Goal: Task Accomplishment & Management: Complete application form

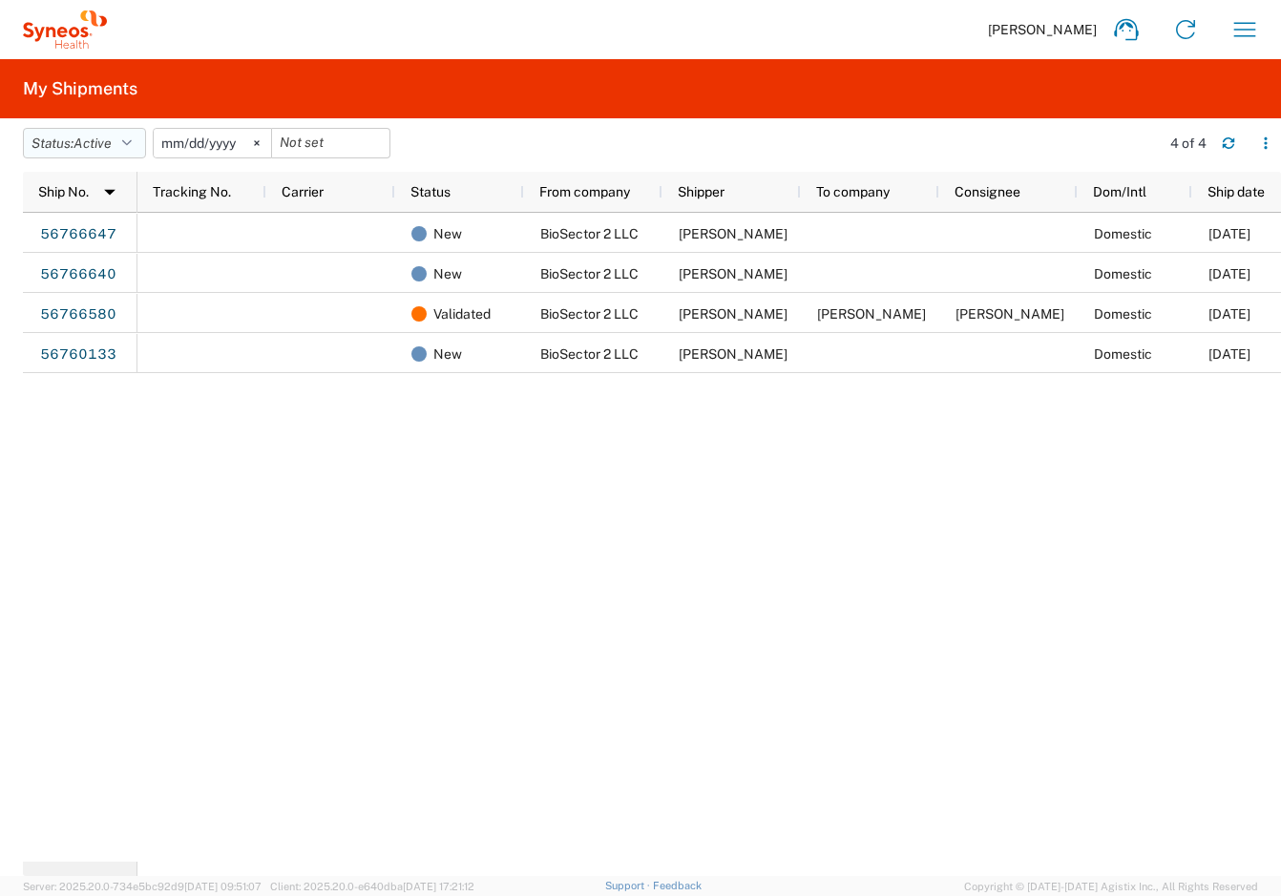
click at [126, 142] on button "Status: Active" at bounding box center [84, 143] width 123 height 31
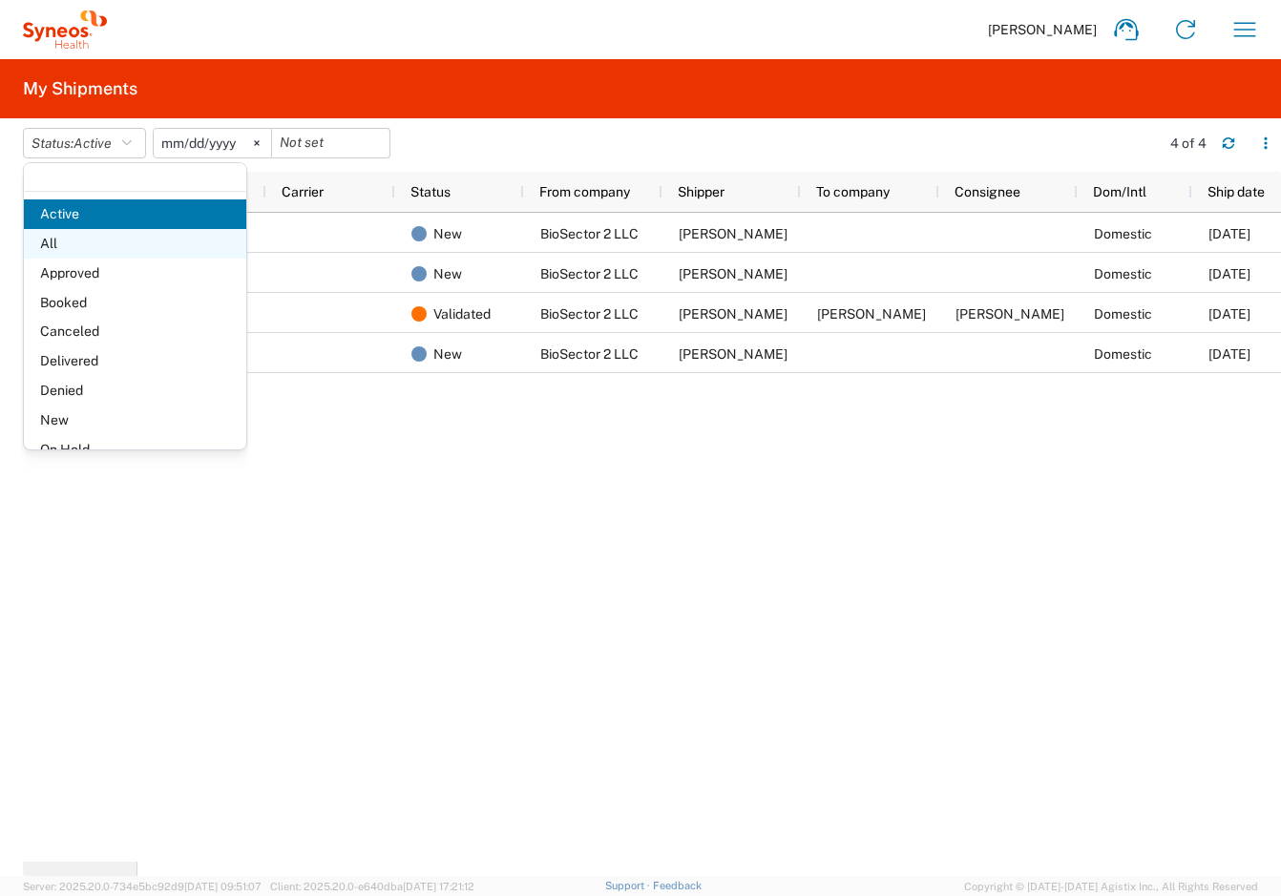
click at [82, 244] on span "All" at bounding box center [135, 244] width 222 height 30
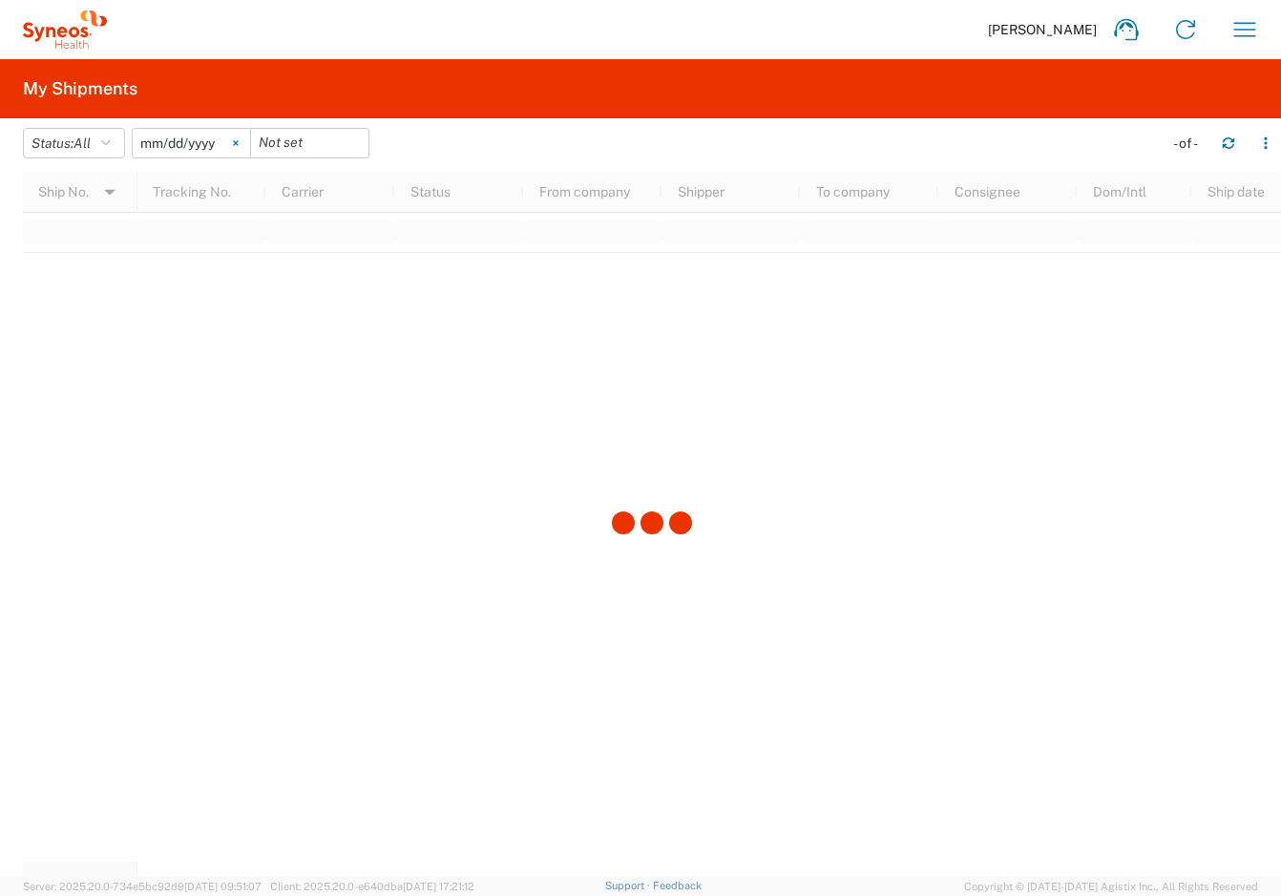
click at [239, 142] on icon at bounding box center [236, 143] width 6 height 6
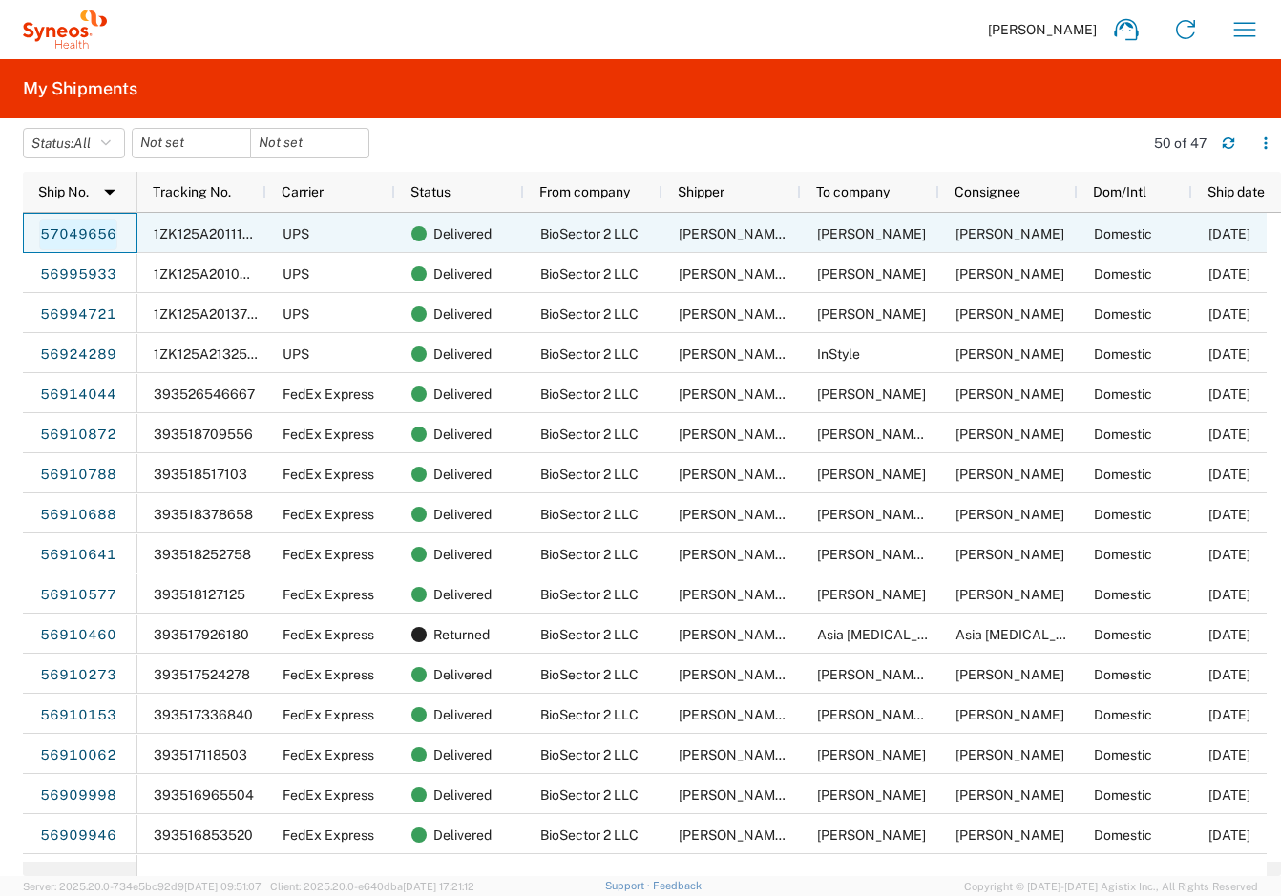
click at [76, 231] on link "57049656" at bounding box center [78, 235] width 78 height 31
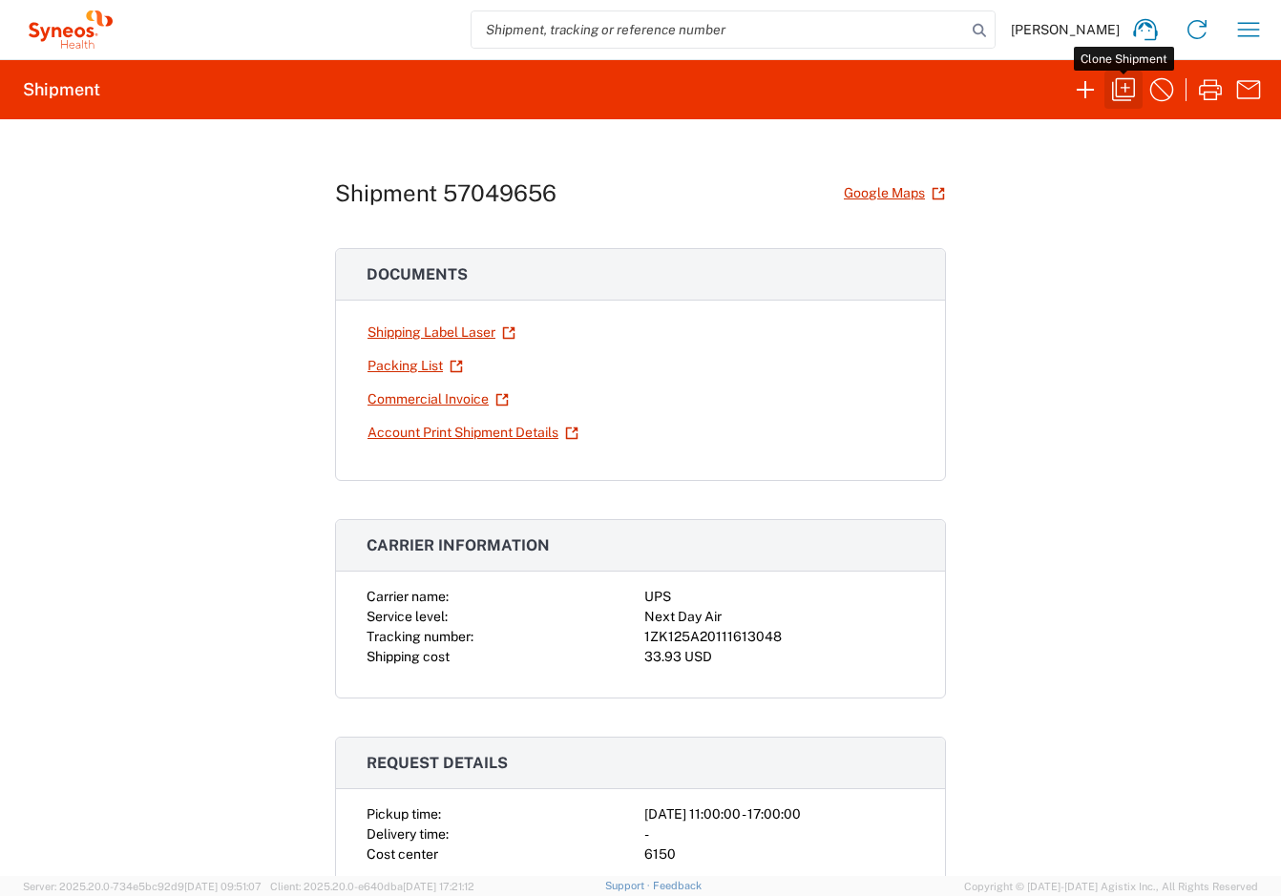
click at [1113, 78] on icon "button" at bounding box center [1123, 89] width 31 height 31
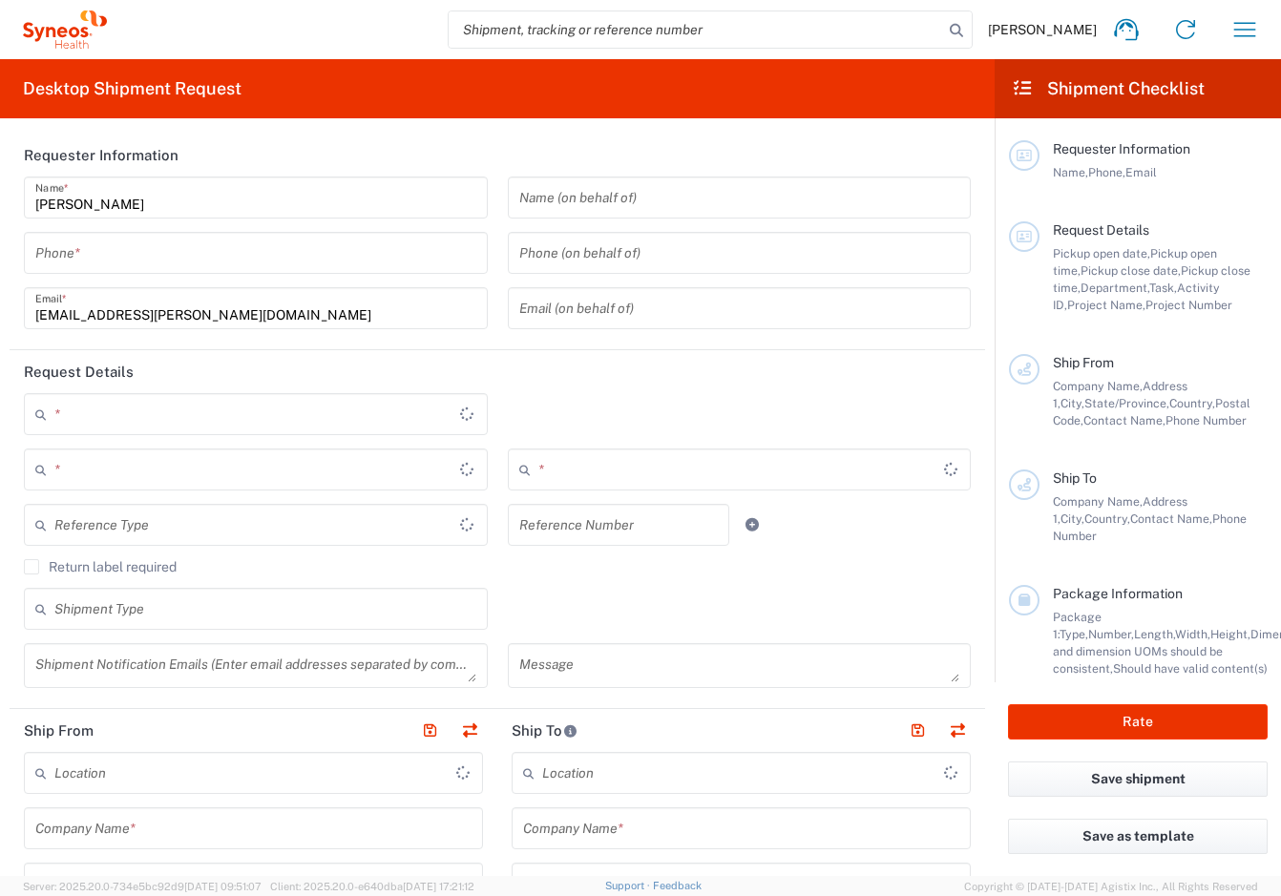
type input "4848430776"
type textarea "[EMAIL_ADDRESS][PERSON_NAME][DOMAIN_NAME]"
type input "BioSector 2 LLC"
type input "[STREET_ADDRESS][PERSON_NAME]"
type input "40th Floor"
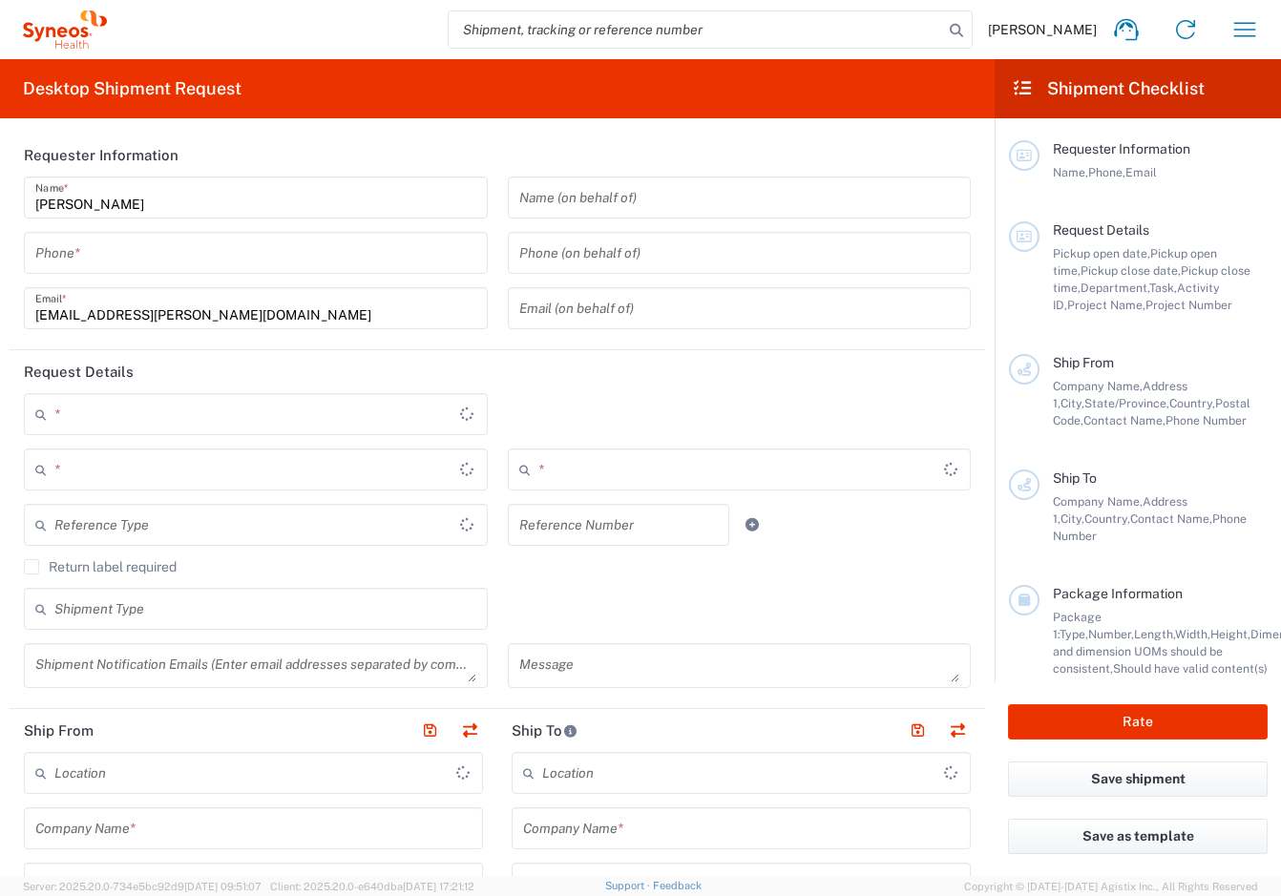
type input "[US_STATE]"
type input "10281"
type input "[PERSON_NAME] - ALASTIN Skincare"
type input "4848430776"
type input "[EMAIL_ADDRESS][PERSON_NAME][DOMAIN_NAME]"
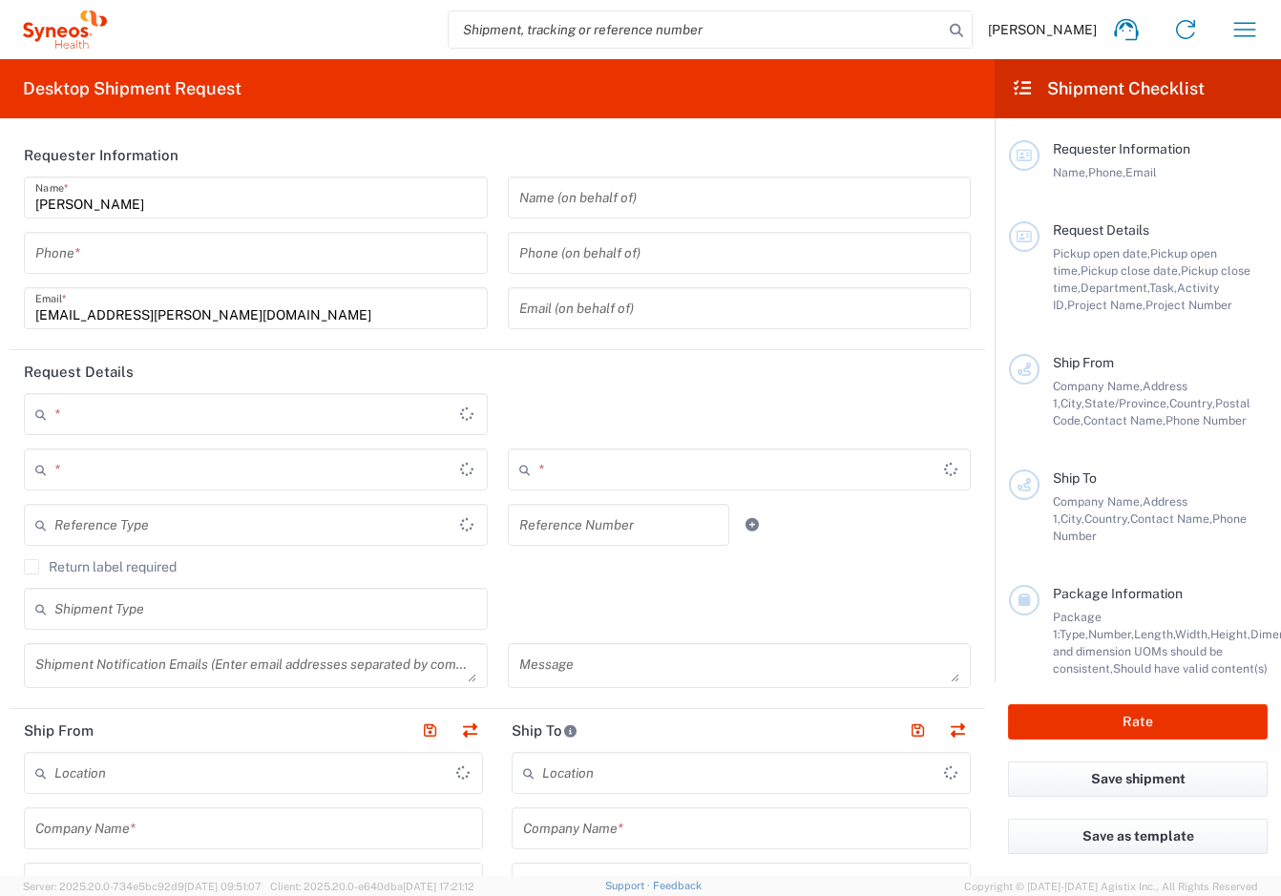
type input "[PERSON_NAME]"
type input "[STREET_ADDRESS]"
type input "West #217"
type input "[GEOGRAPHIC_DATA]"
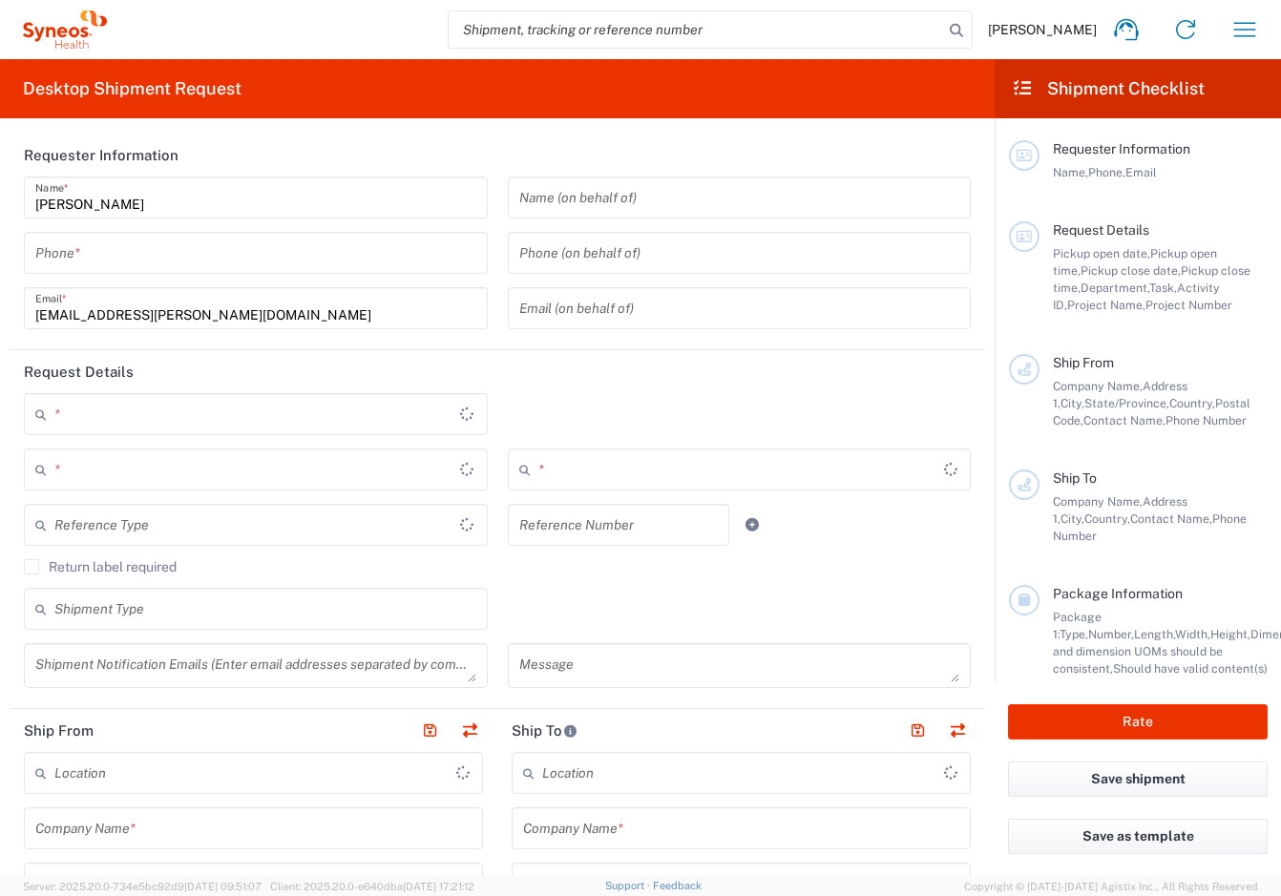
type input "90094"
type input "[PERSON_NAME]"
type input "4848430776"
type input "Residential/Home"
type input "Sender/Shipper"
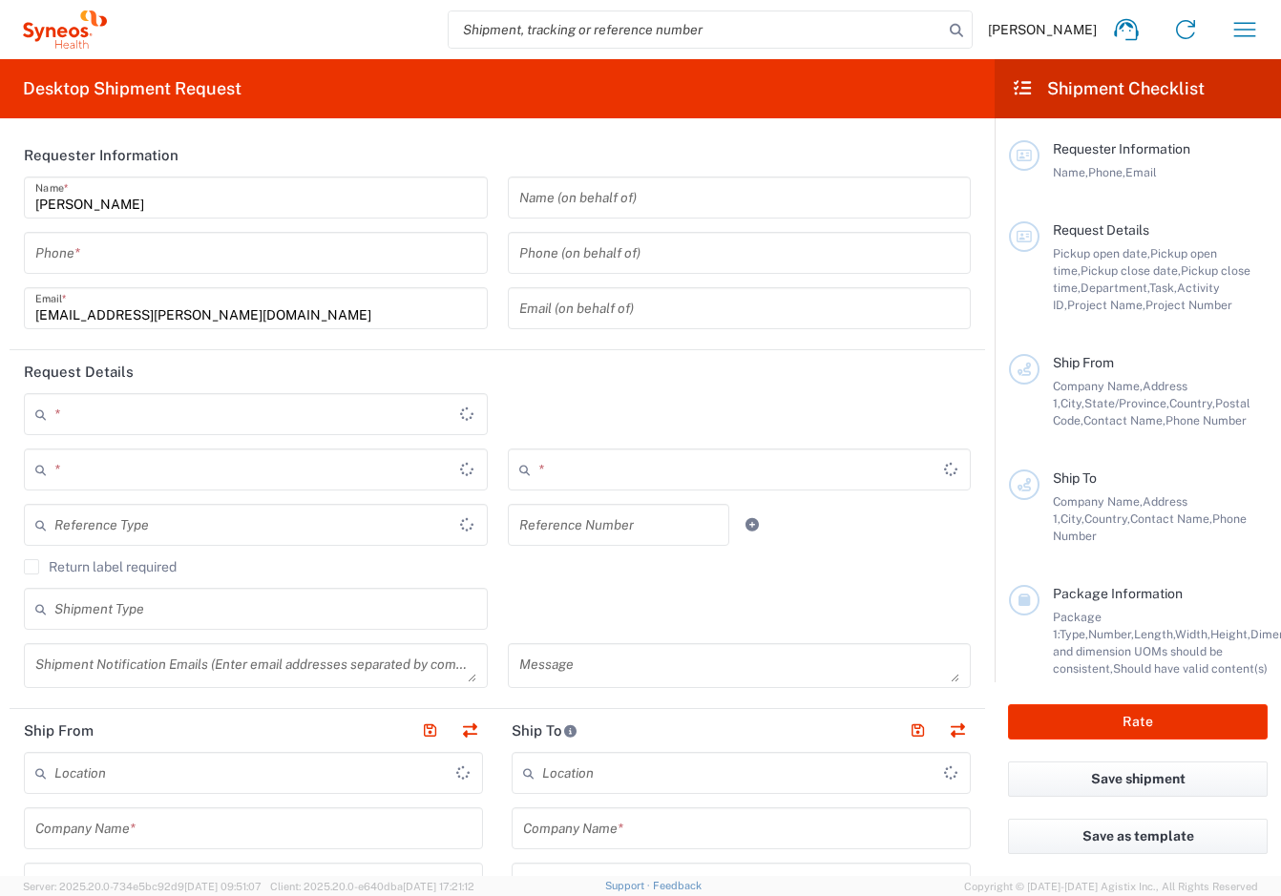
type input "Sender/Shipper"
type input "Yes"
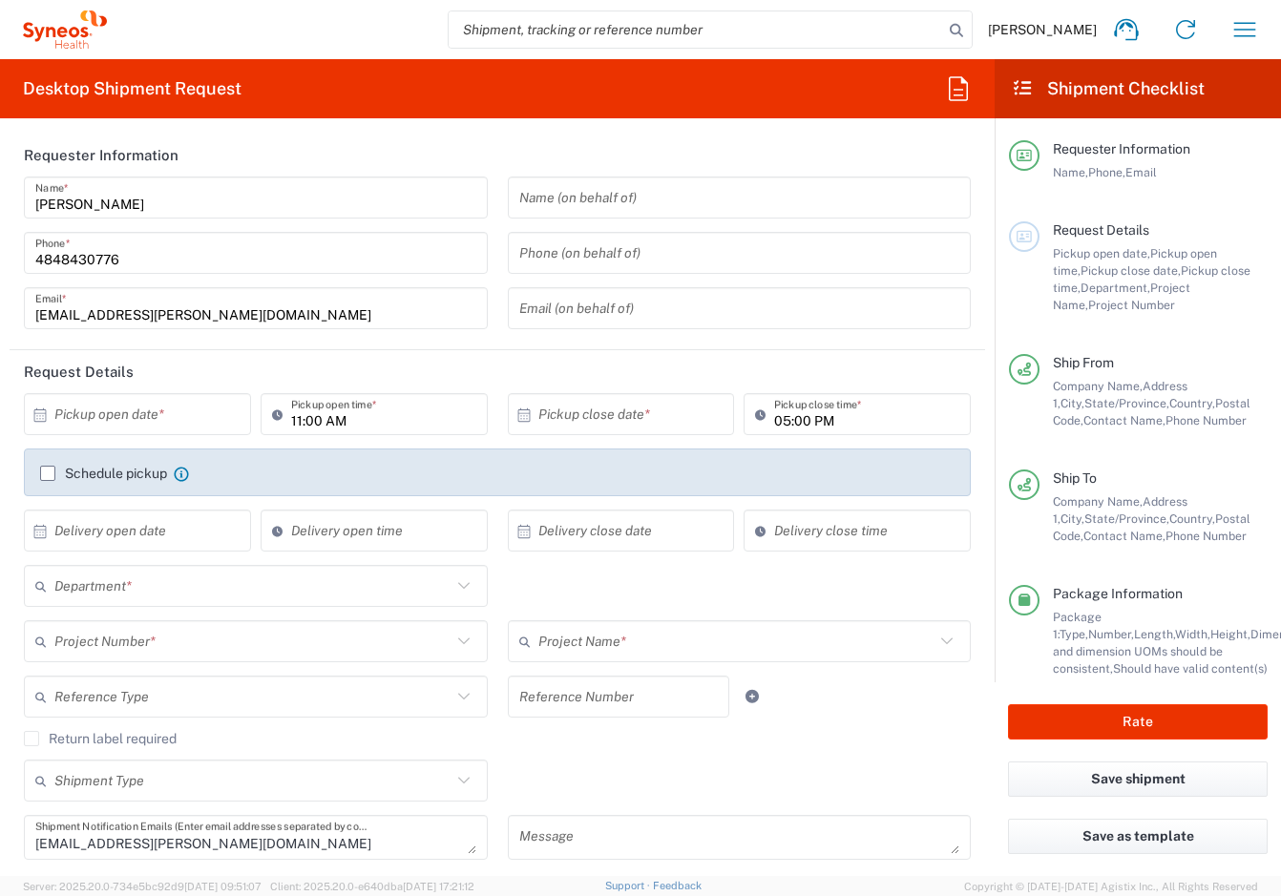
type input "[US_STATE]"
type input "[GEOGRAPHIC_DATA]"
type input "Business (General)"
type input "[US_STATE]"
type input "Small Box"
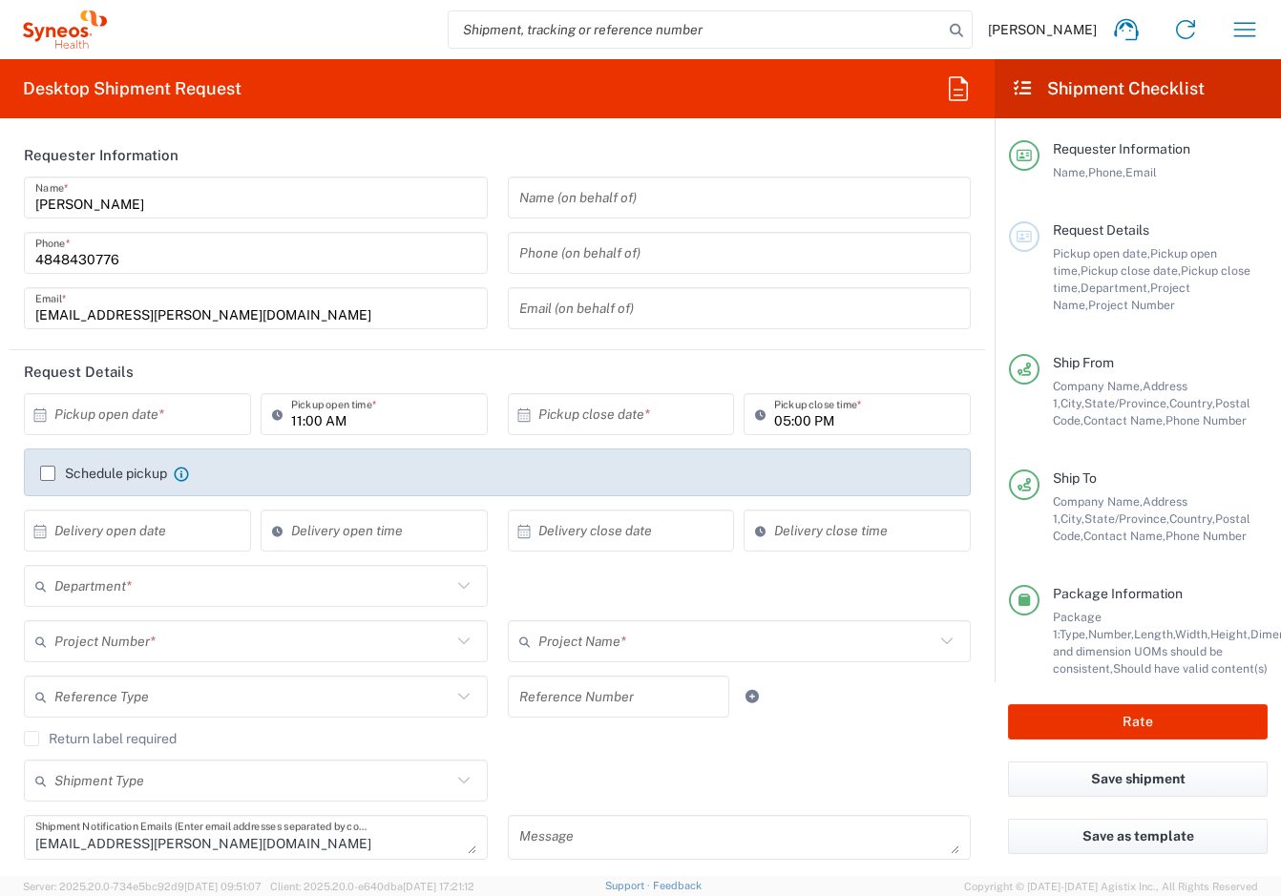
type input "USD"
type input "6150"
type input "[PERSON_NAME].B2NY.CL.7071183"
type input "Galderma.GALALA.25.7071183"
type input "BioSector 2 LLC- [US_STATE] [GEOGRAPHIC_DATA]"
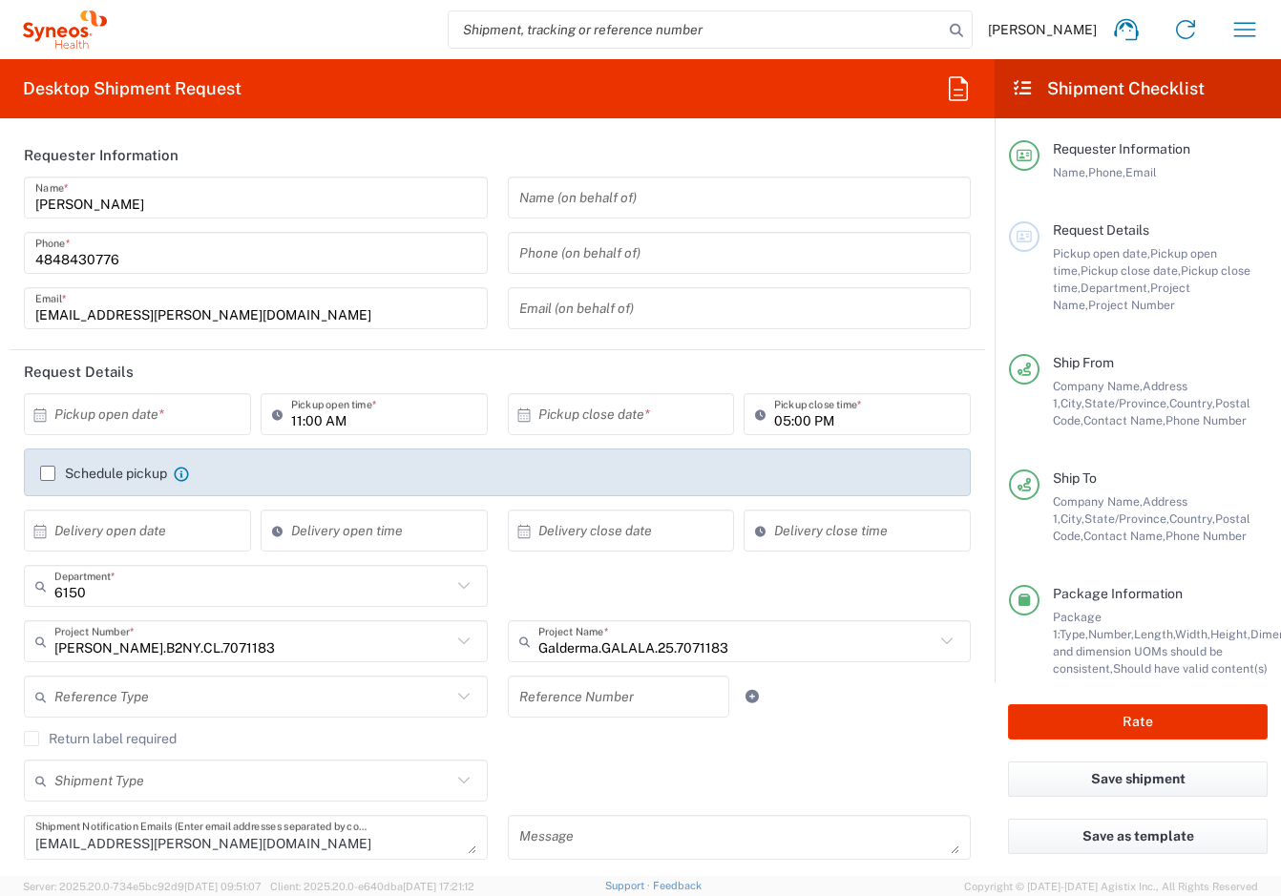
type input "BioSector 2 LLC- [US_STATE] [GEOGRAPHIC_DATA]"
click at [202, 413] on input "text" at bounding box center [141, 414] width 175 height 33
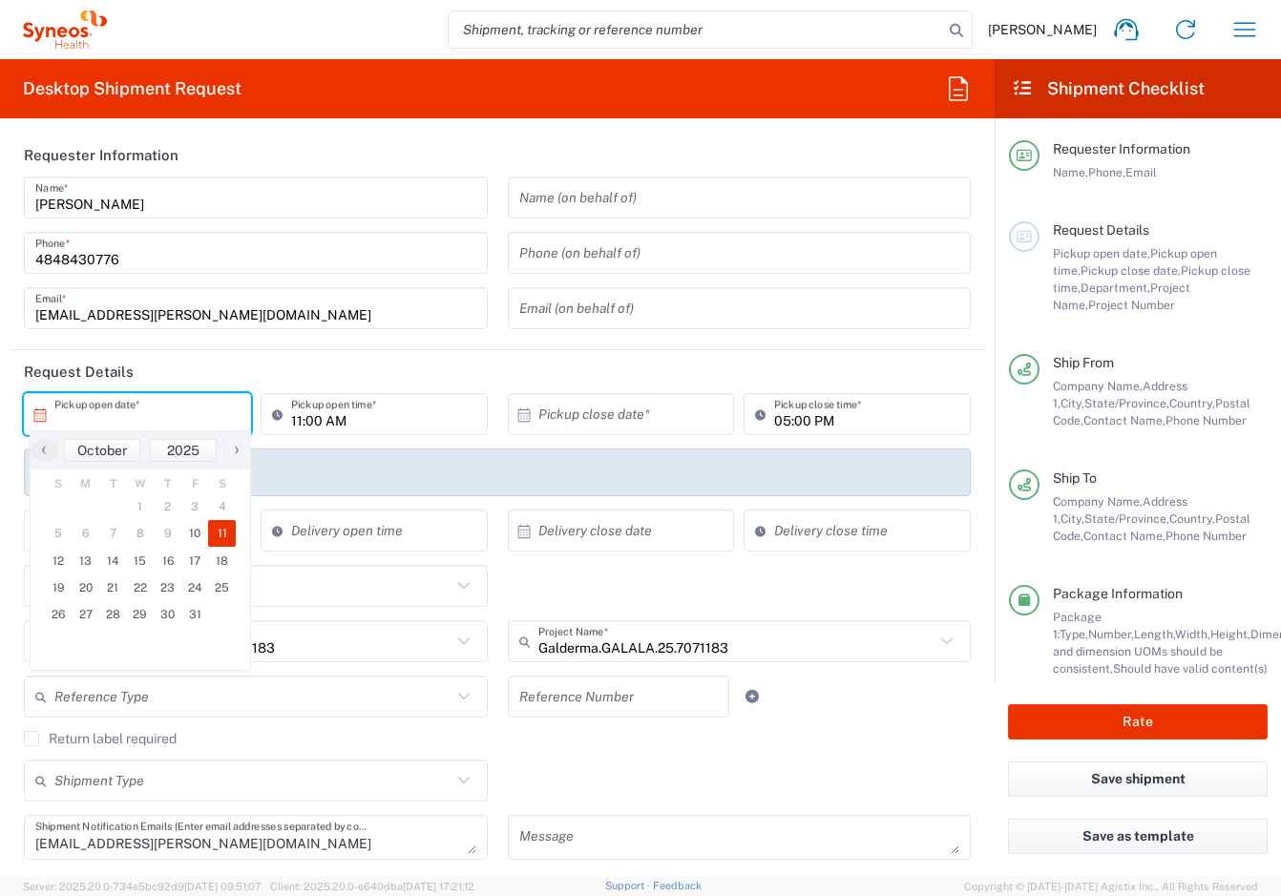
type input "[DATE]"
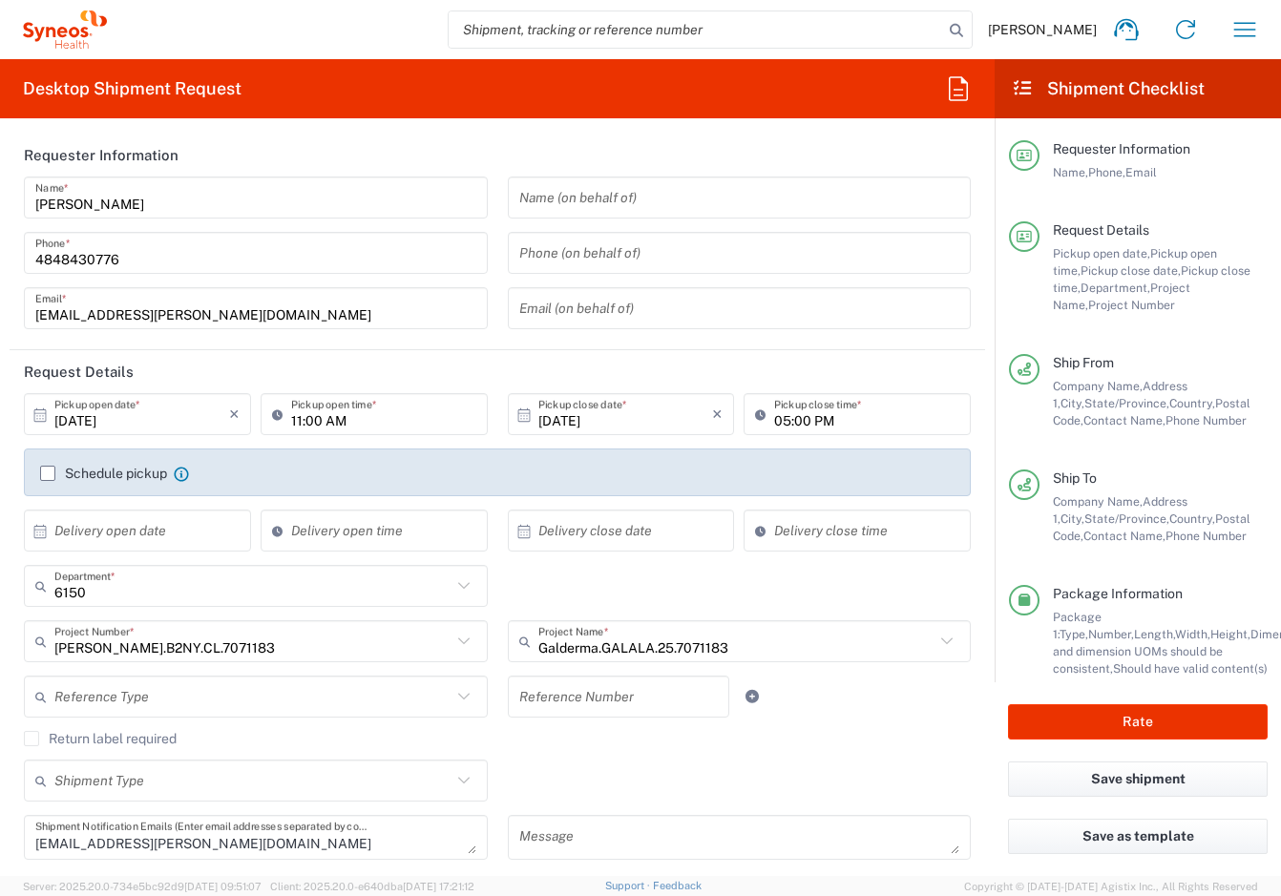
click at [359, 433] on div "11:00 AM Pickup open time *" at bounding box center [374, 414] width 227 height 42
click at [345, 426] on input "11:00 AM" at bounding box center [383, 414] width 185 height 33
click at [302, 420] on input "11:00 AM" at bounding box center [383, 414] width 185 height 33
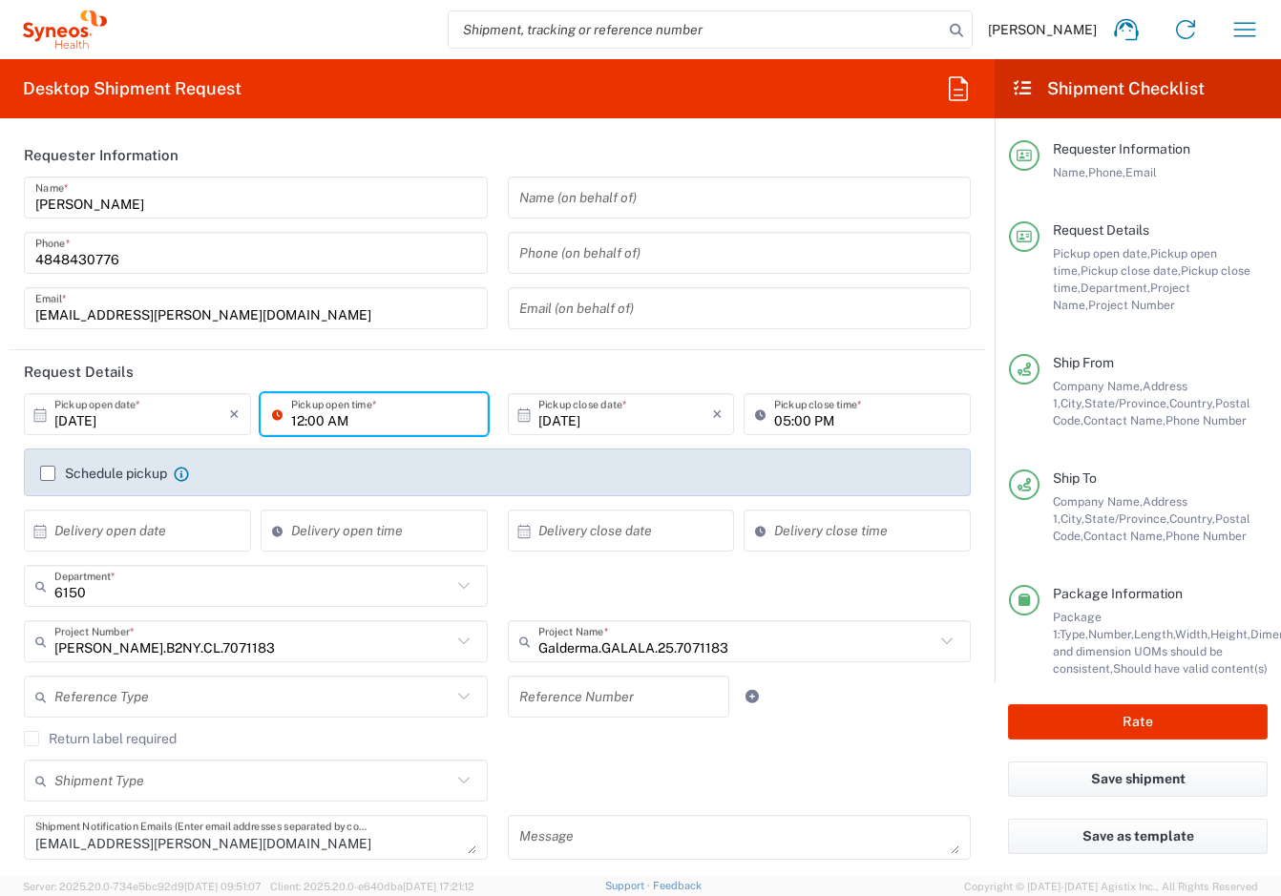
click at [374, 424] on input "12:00 AM" at bounding box center [383, 414] width 185 height 33
type input "12:00 PM"
click at [768, 615] on div "6150 Department * 6150 3000 3100 3109 3110 3111 3112 3125 3130 3135 3136 3150 3…" at bounding box center [497, 592] width 967 height 55
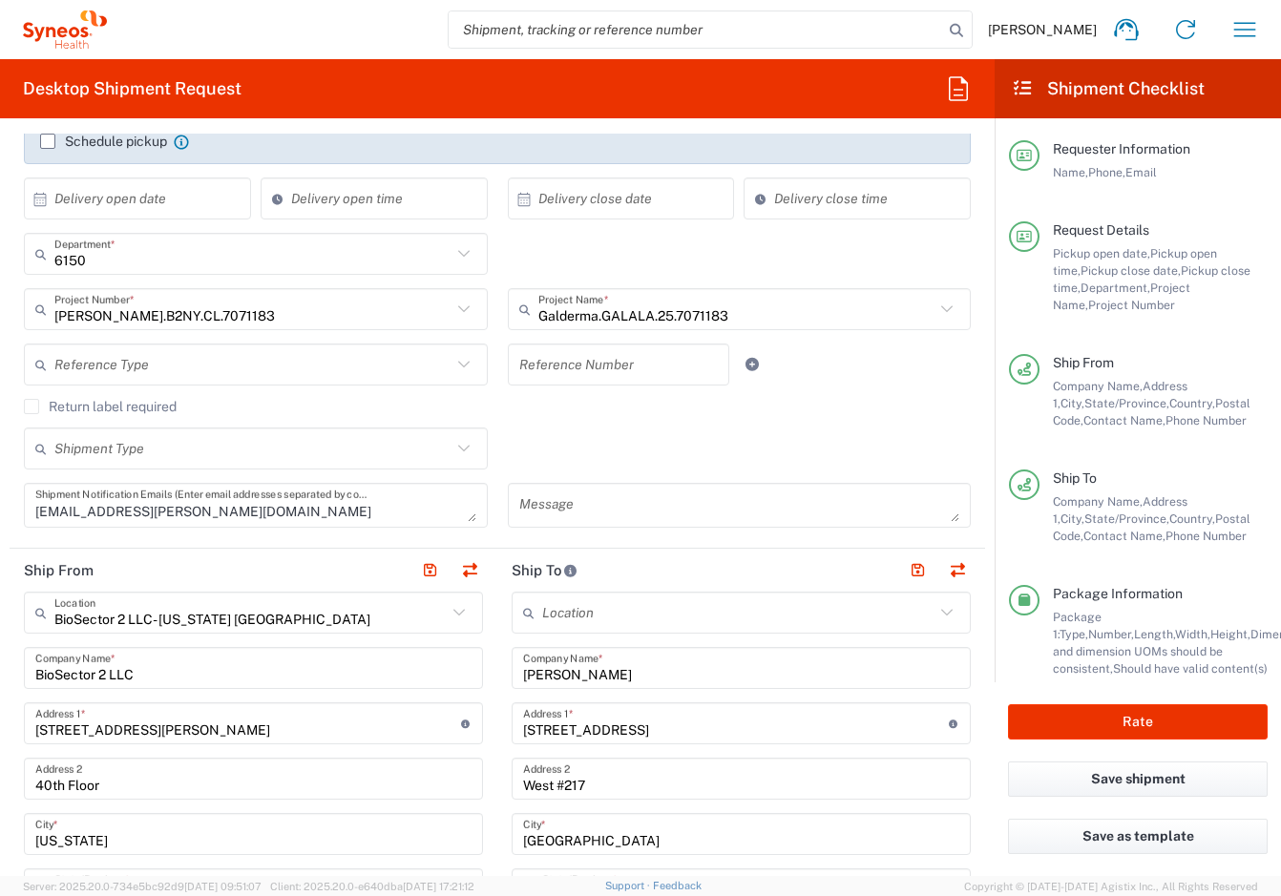
scroll to position [551, 0]
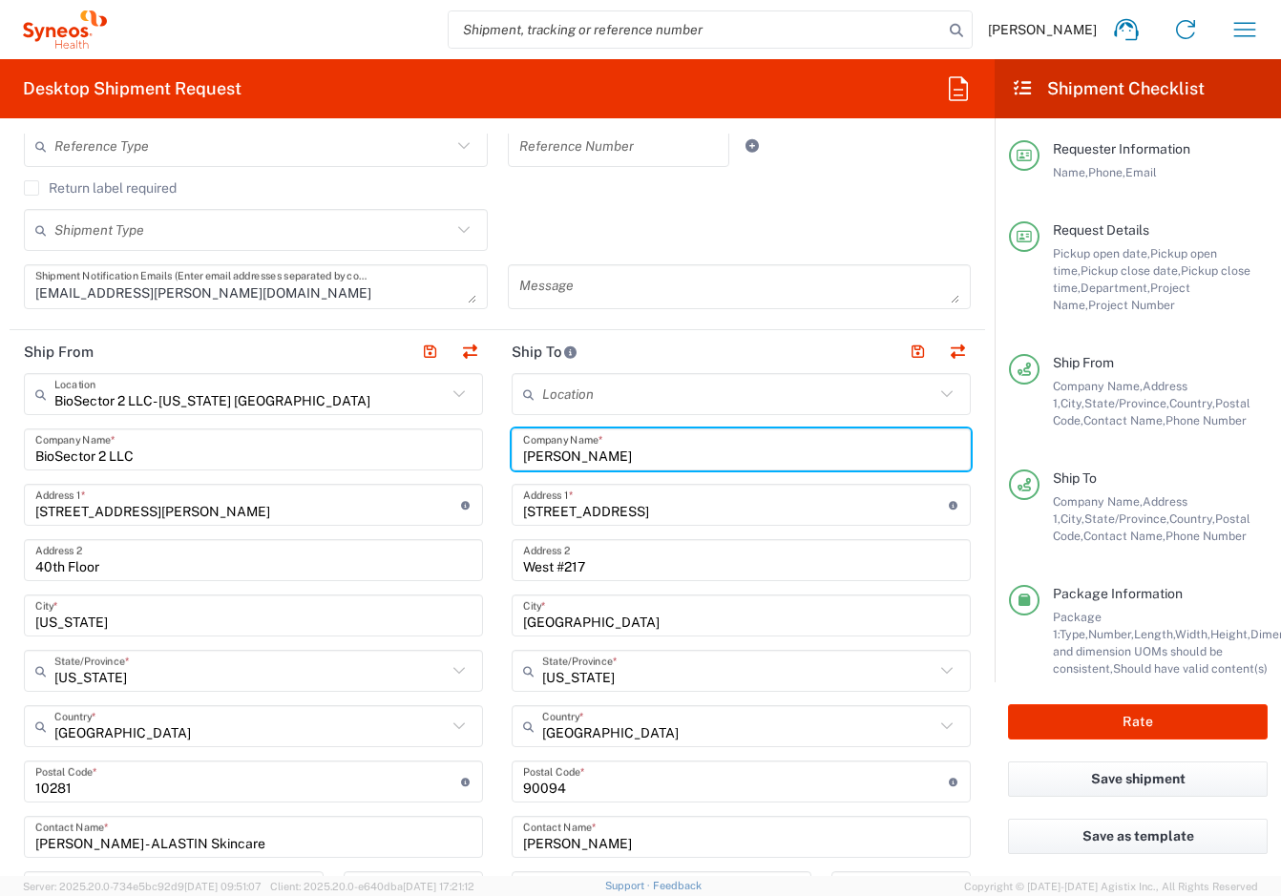
click at [675, 437] on input "[PERSON_NAME]" at bounding box center [741, 449] width 436 height 33
paste input "[PERSON_NAME]"
type input "[PERSON_NAME]"
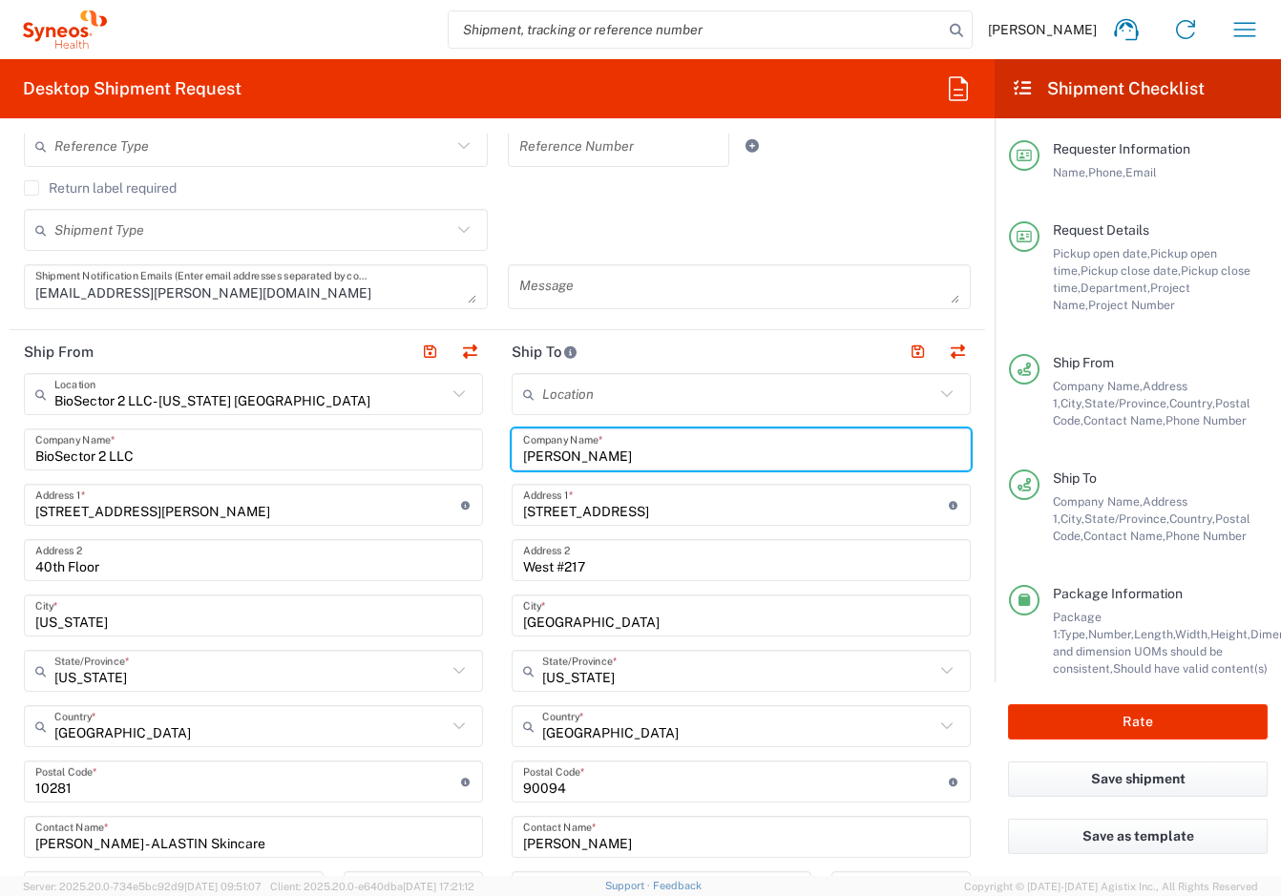
click at [543, 553] on input "West #217" at bounding box center [741, 560] width 436 height 33
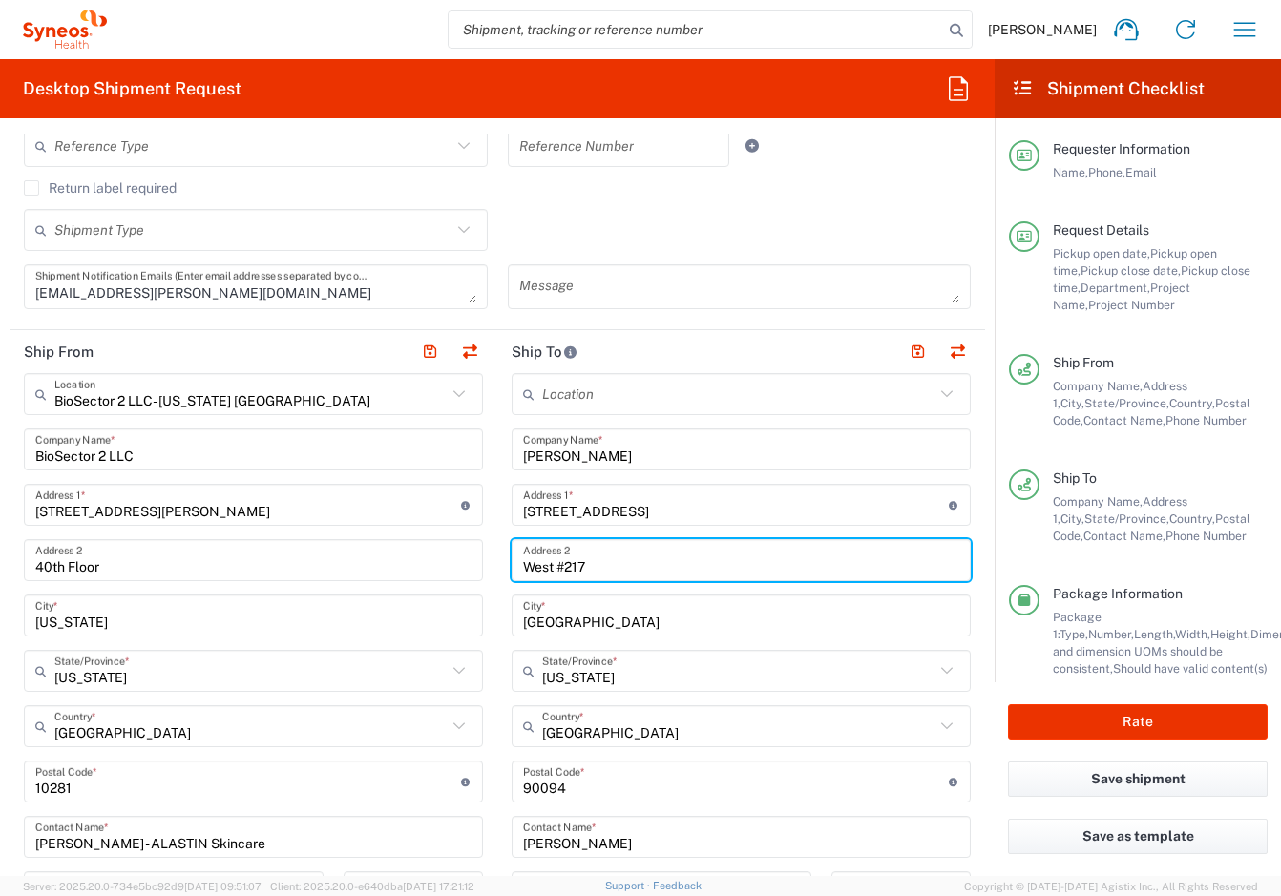
click at [543, 553] on input "West #217" at bounding box center [741, 560] width 436 height 33
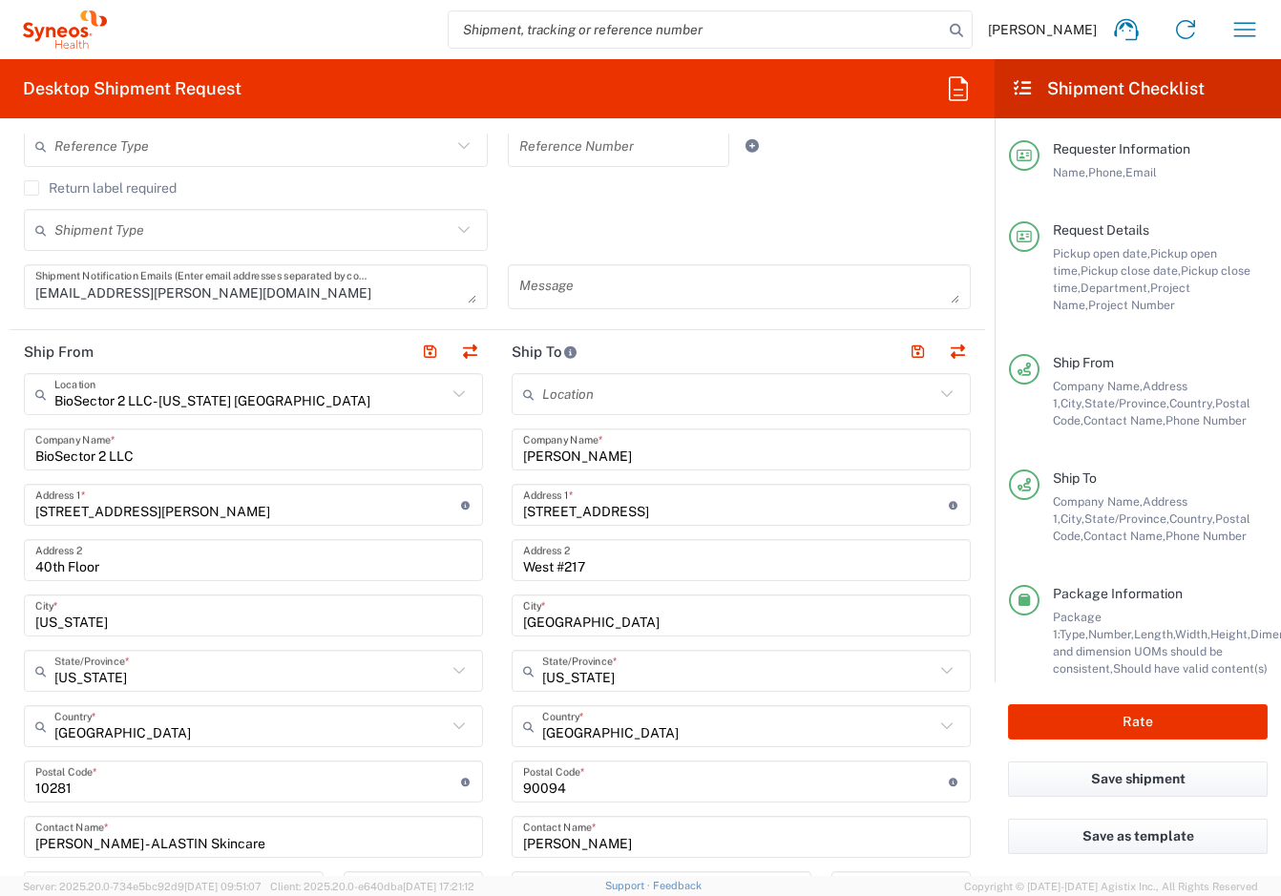
click at [550, 539] on div "West #217 Address 2" at bounding box center [741, 560] width 459 height 42
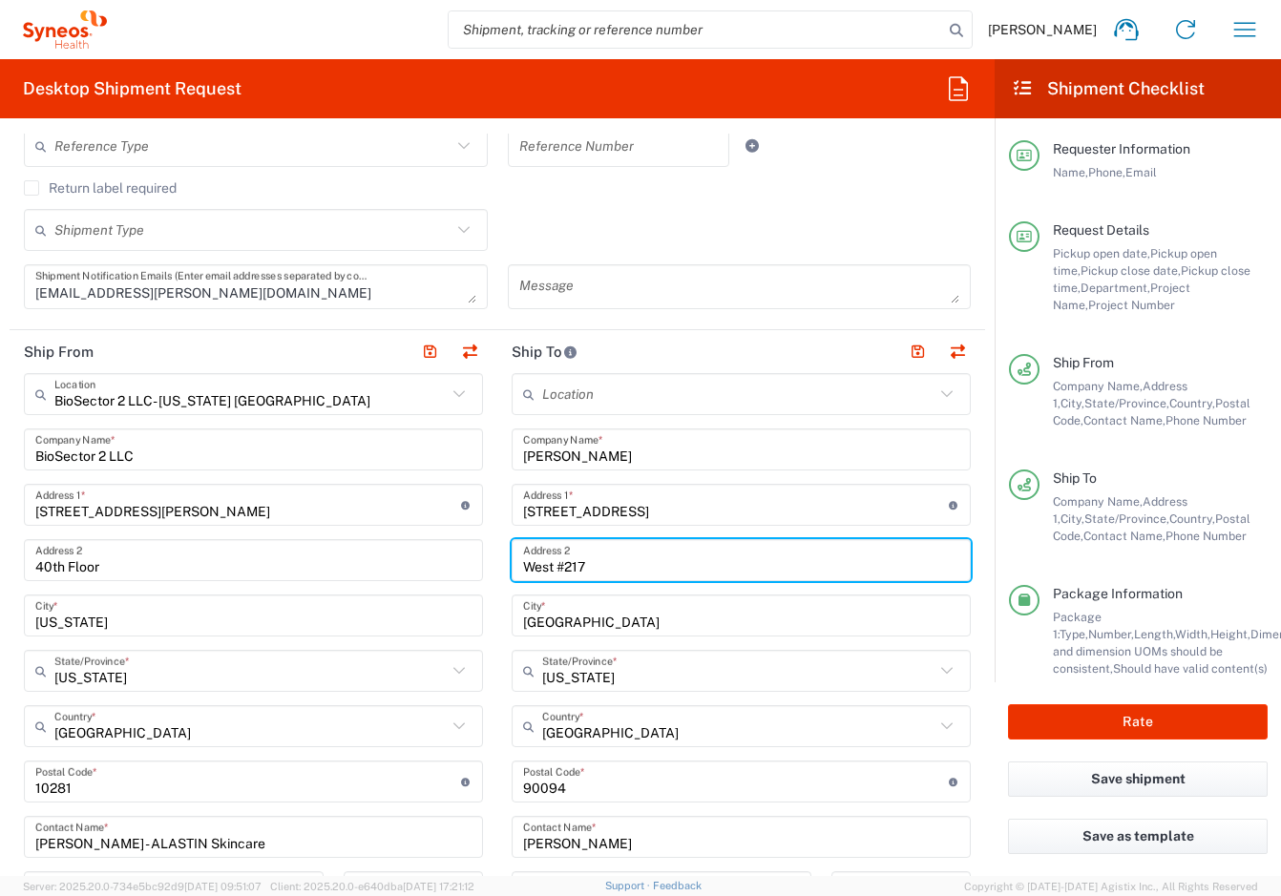
click at [544, 526] on div "Location [PERSON_NAME] LLC-[GEOGRAPHIC_DATA] [GEOGRAPHIC_DATA] [GEOGRAPHIC_DATA…" at bounding box center [741, 774] width 459 height 802
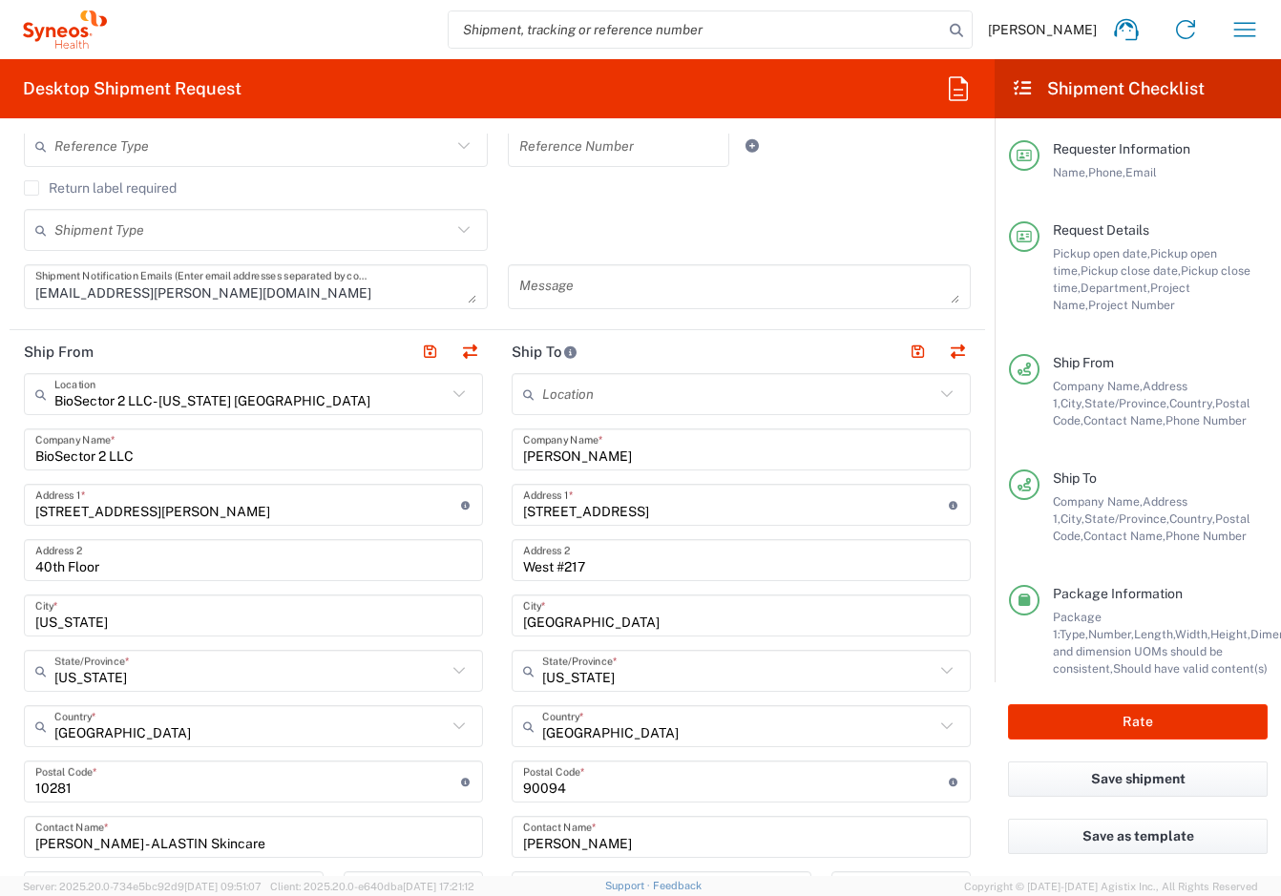
click at [539, 516] on input "[STREET_ADDRESS]" at bounding box center [736, 505] width 426 height 33
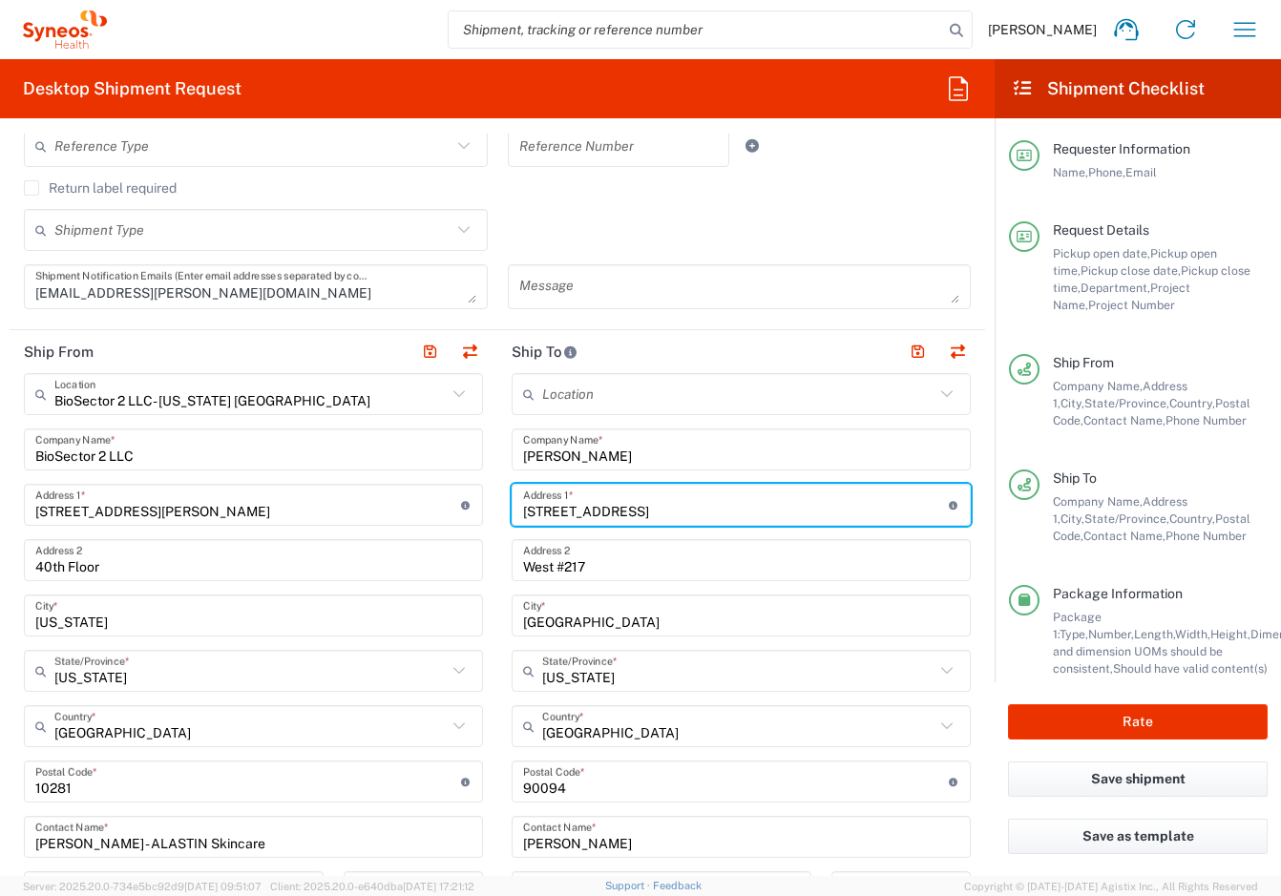
click at [539, 516] on input "[STREET_ADDRESS]" at bounding box center [736, 505] width 426 height 33
paste input "[STREET_ADDRESS][PERSON_NAME]"
type input "[STREET_ADDRESS][PERSON_NAME]"
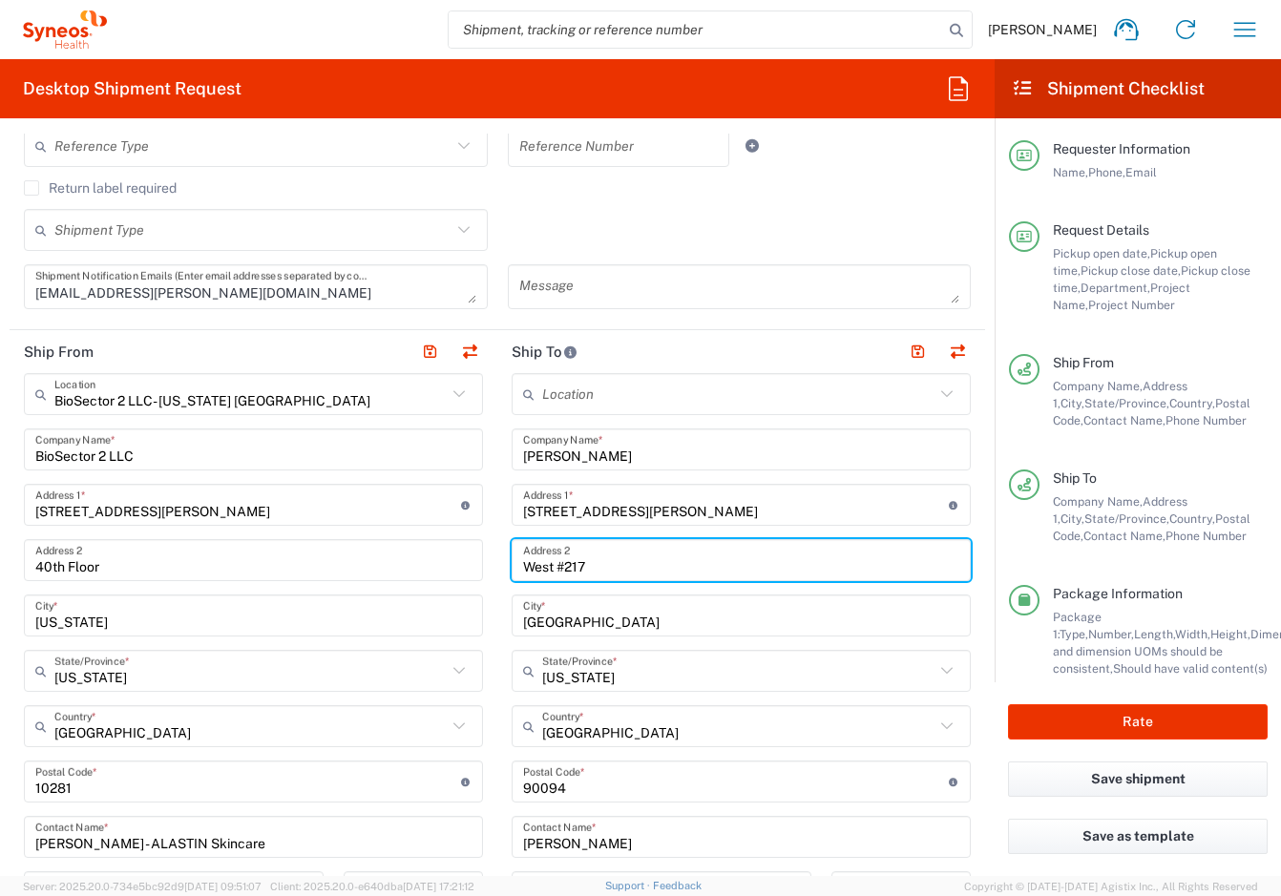
click at [539, 568] on input "West #217" at bounding box center [741, 560] width 436 height 33
click at [539, 567] on input "West #217" at bounding box center [741, 560] width 436 height 33
type input "#4L"
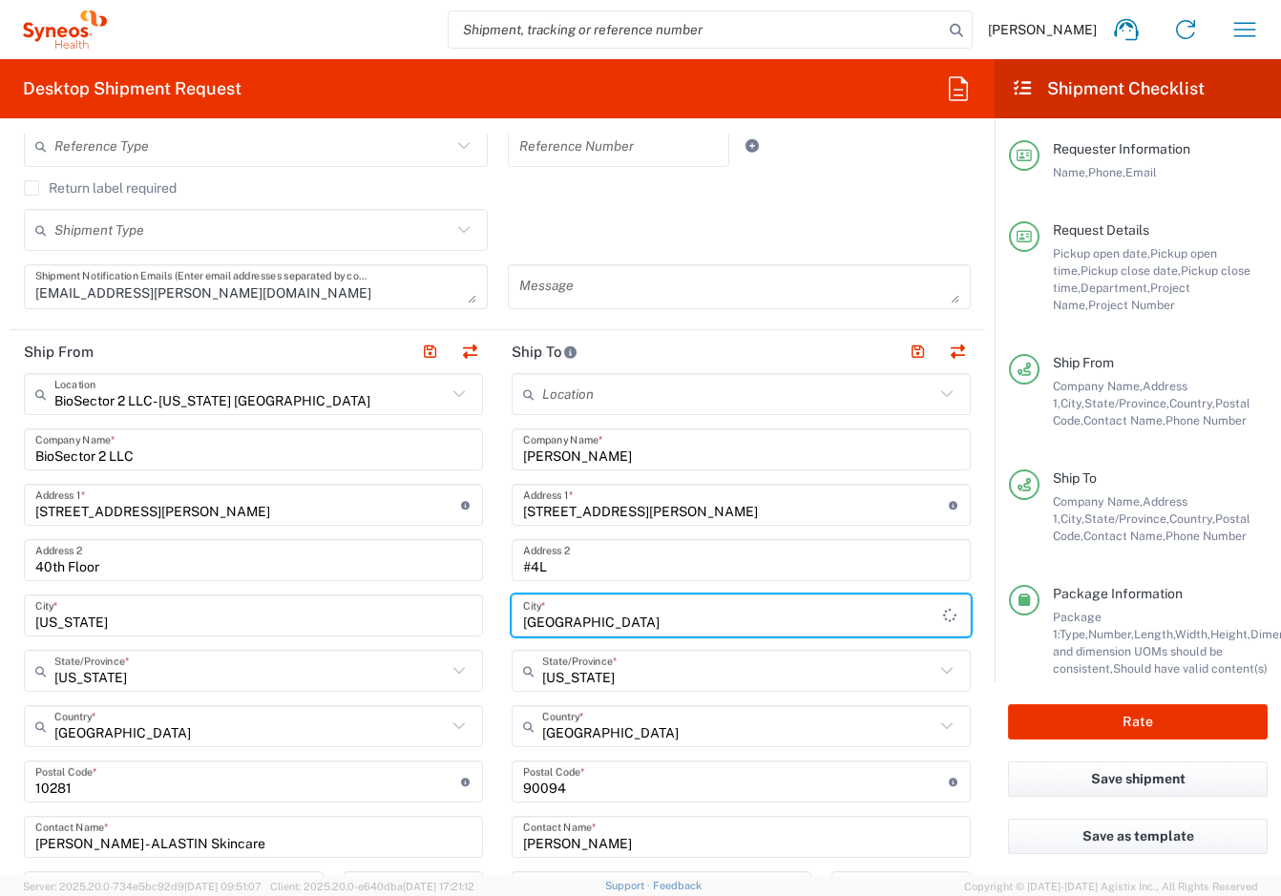
type input "[GEOGRAPHIC_DATA]"
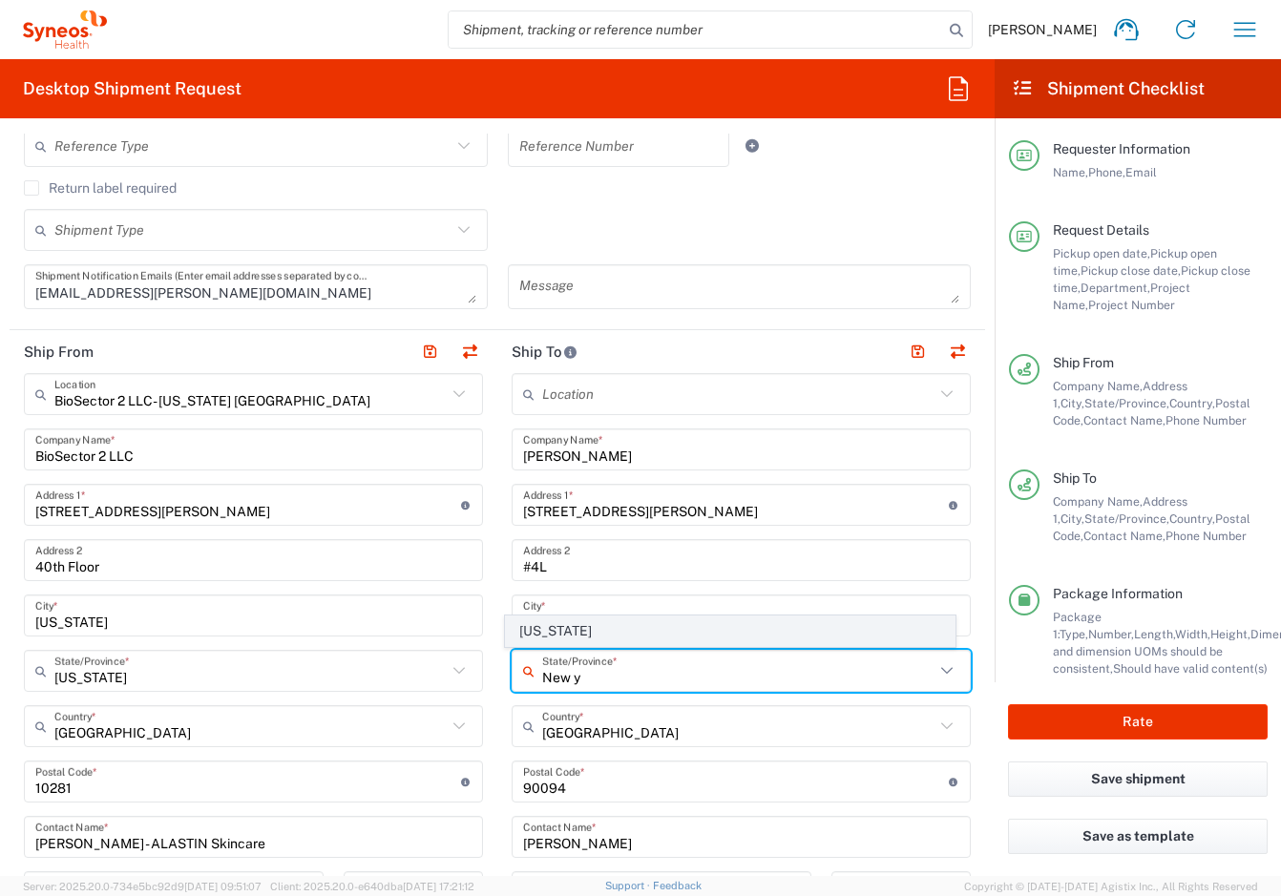
click at [544, 634] on span "[US_STATE]" at bounding box center [730, 632] width 448 height 30
type input "[US_STATE]"
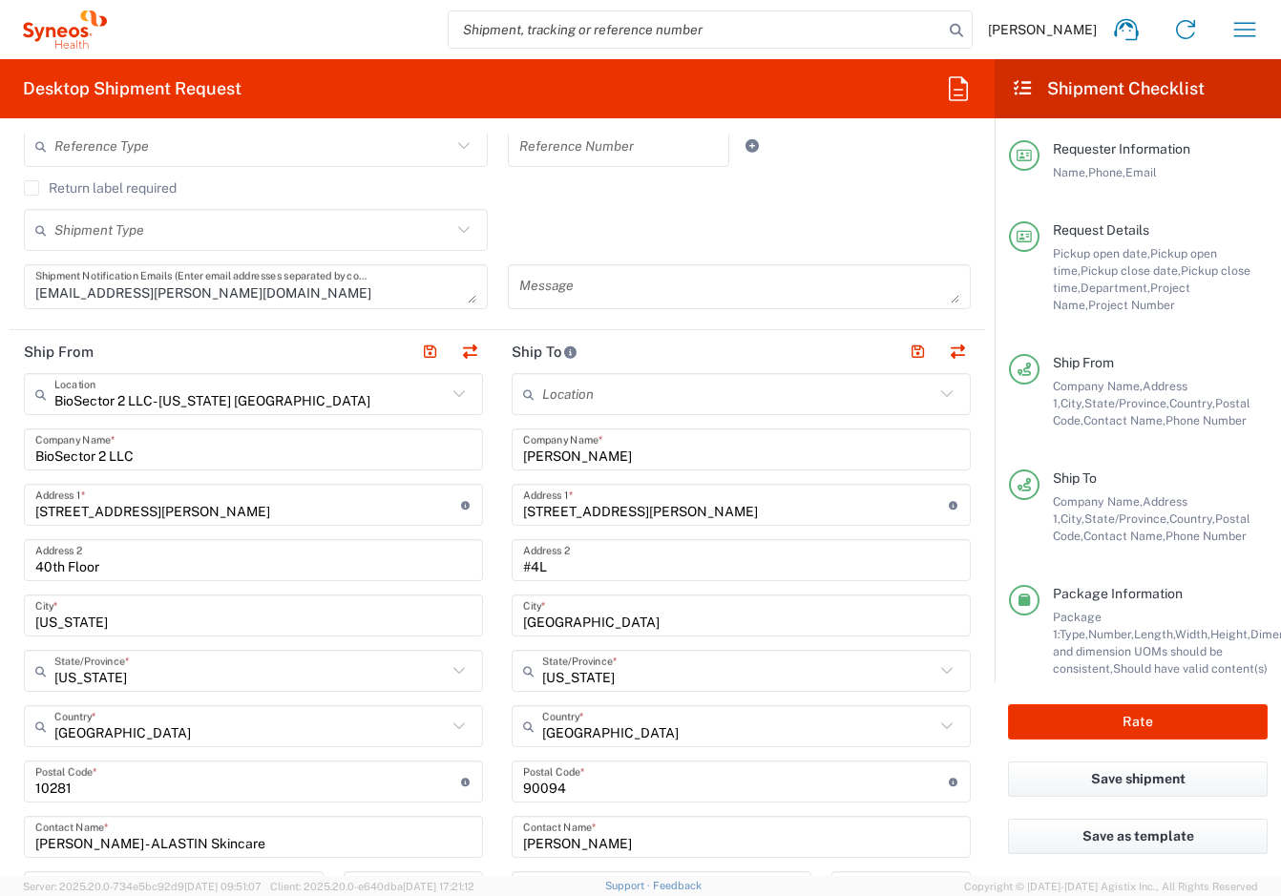
click at [548, 792] on input "undefined" at bounding box center [736, 781] width 426 height 33
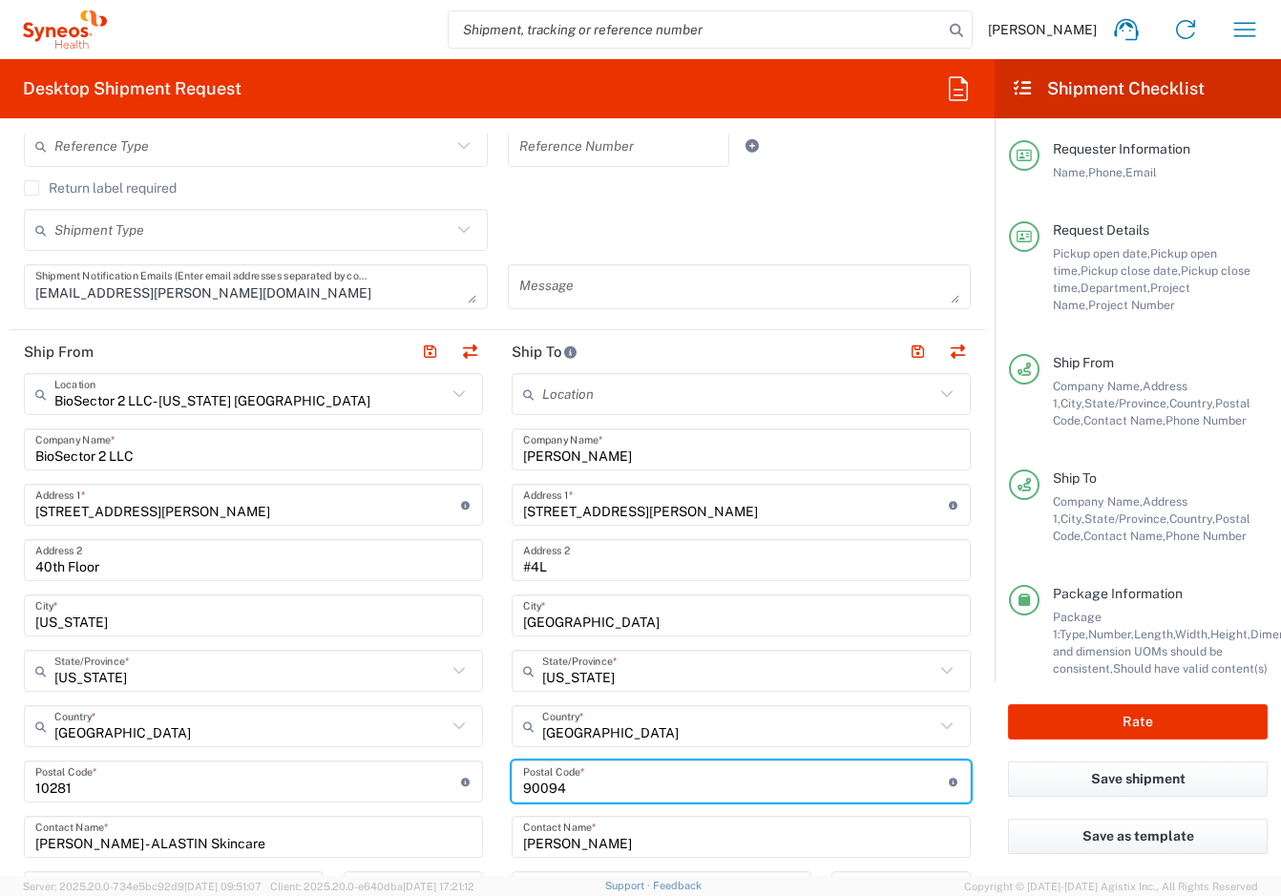
click at [548, 792] on input "undefined" at bounding box center [736, 781] width 426 height 33
paste input "11231"
type input "11231"
click at [559, 448] on input "[PERSON_NAME]" at bounding box center [741, 449] width 436 height 33
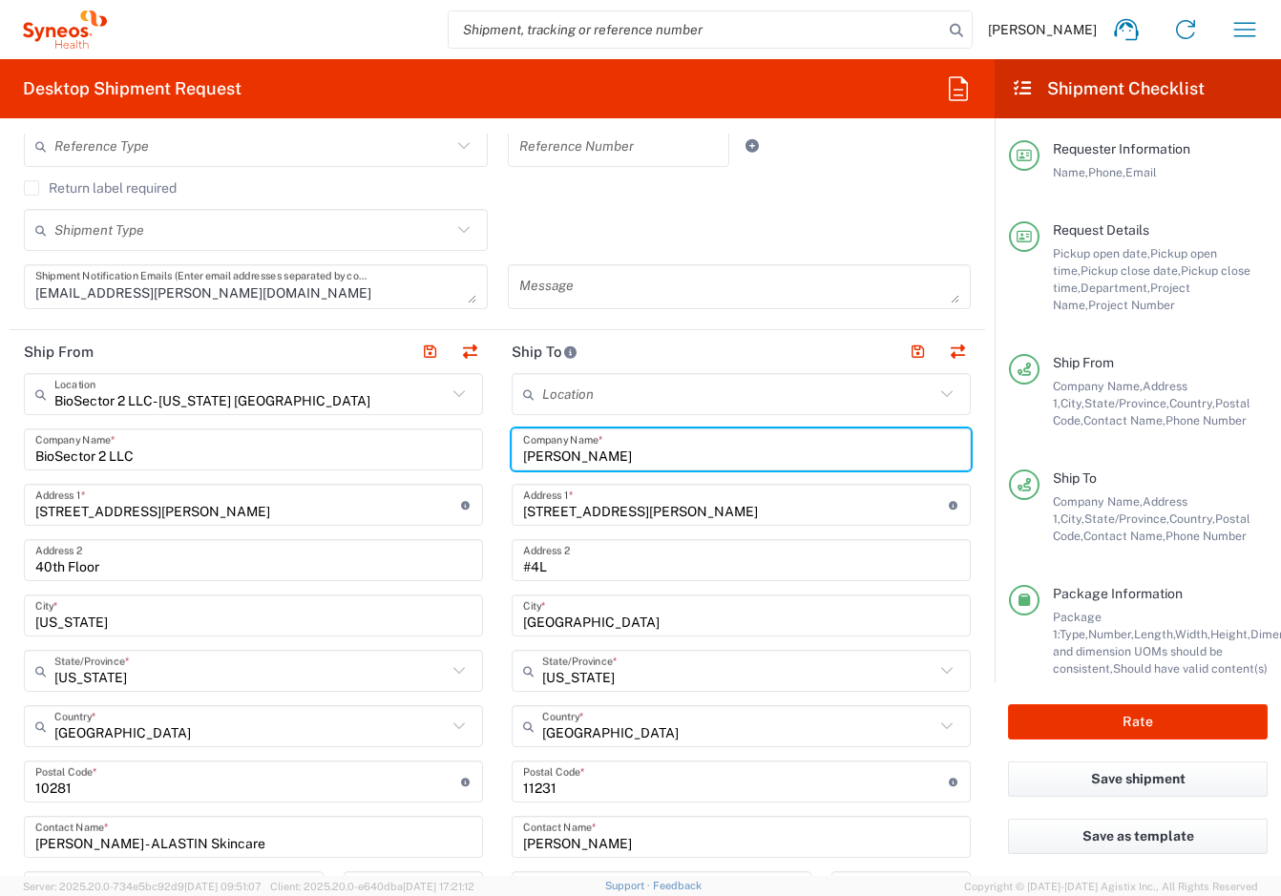
click at [559, 448] on input "[PERSON_NAME]" at bounding box center [741, 449] width 436 height 33
click at [541, 857] on div "Location [PERSON_NAME] LLC-[GEOGRAPHIC_DATA] [GEOGRAPHIC_DATA] [GEOGRAPHIC_DATA…" at bounding box center [741, 774] width 459 height 802
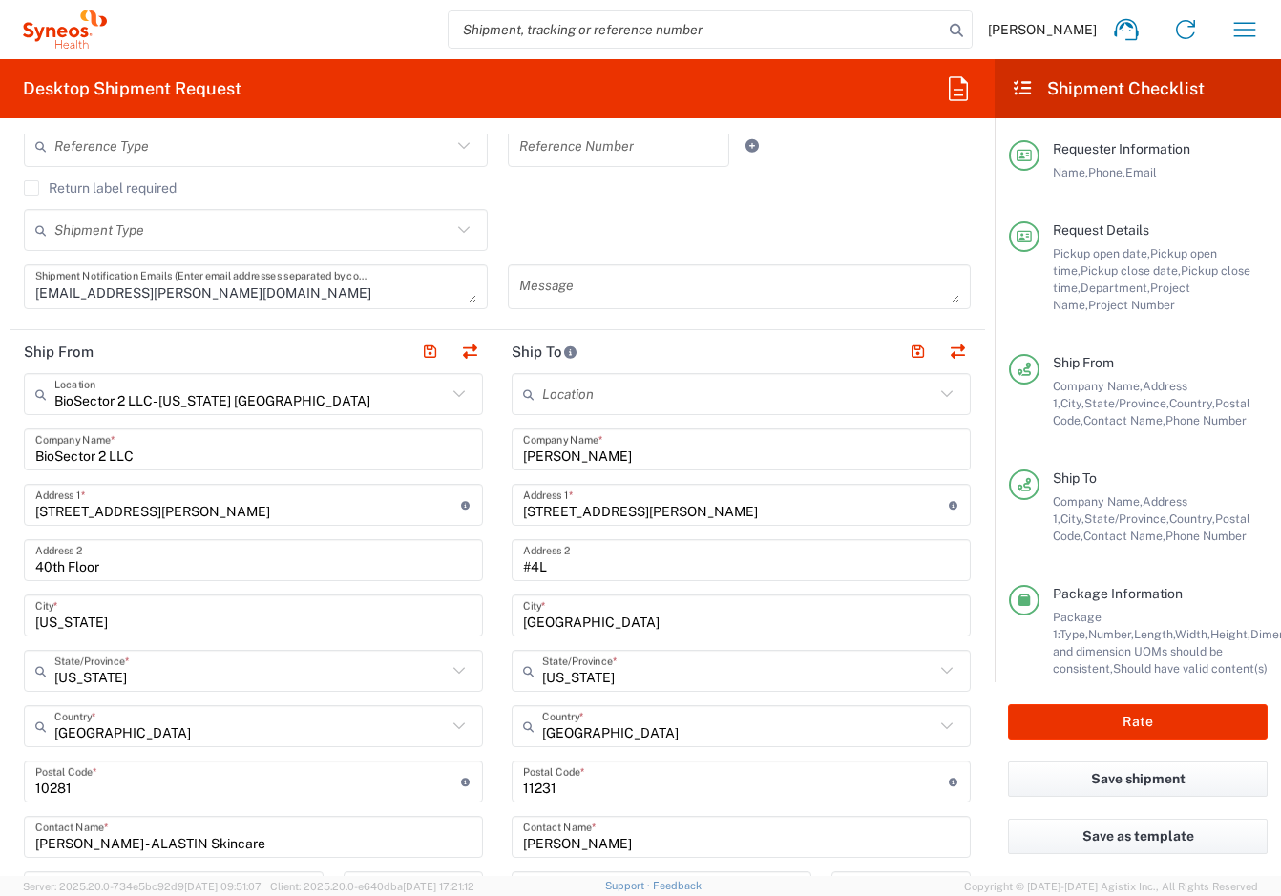
click at [527, 829] on input "[PERSON_NAME]" at bounding box center [741, 837] width 436 height 33
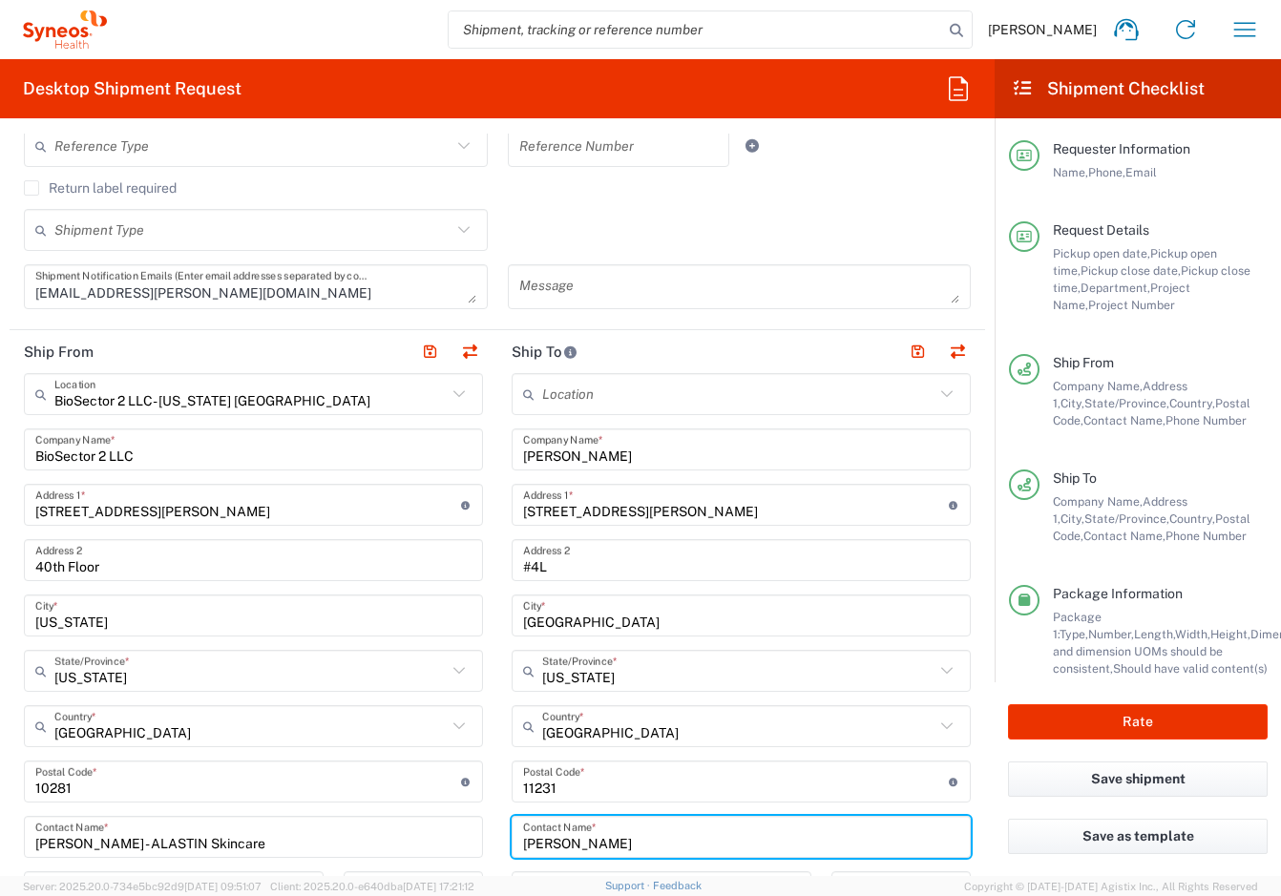
click at [527, 829] on input "[PERSON_NAME]" at bounding box center [741, 837] width 436 height 33
paste input "[PERSON_NAME]"
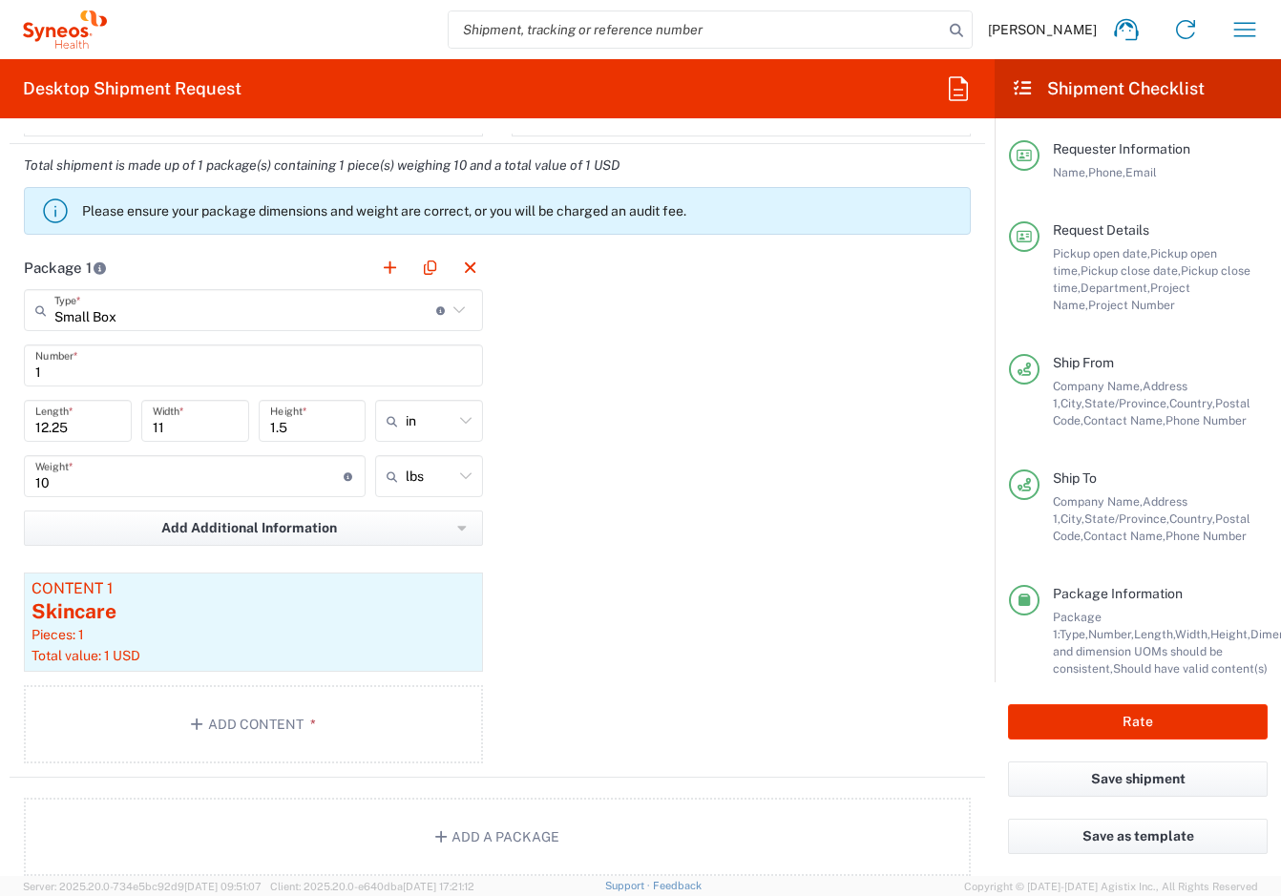
scroll to position [1646, 0]
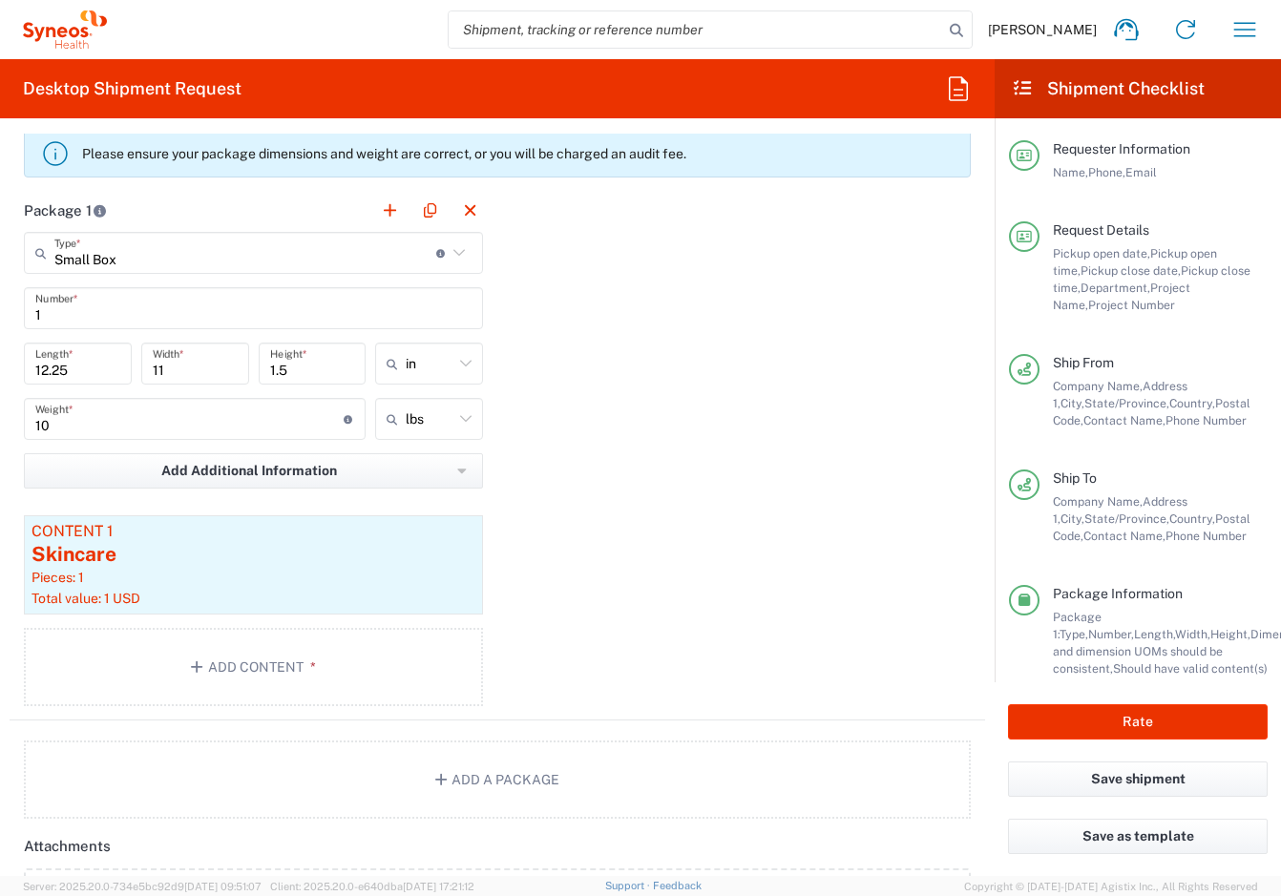
type input "[PERSON_NAME]"
click at [132, 407] on input "10" at bounding box center [189, 419] width 308 height 33
type input "1"
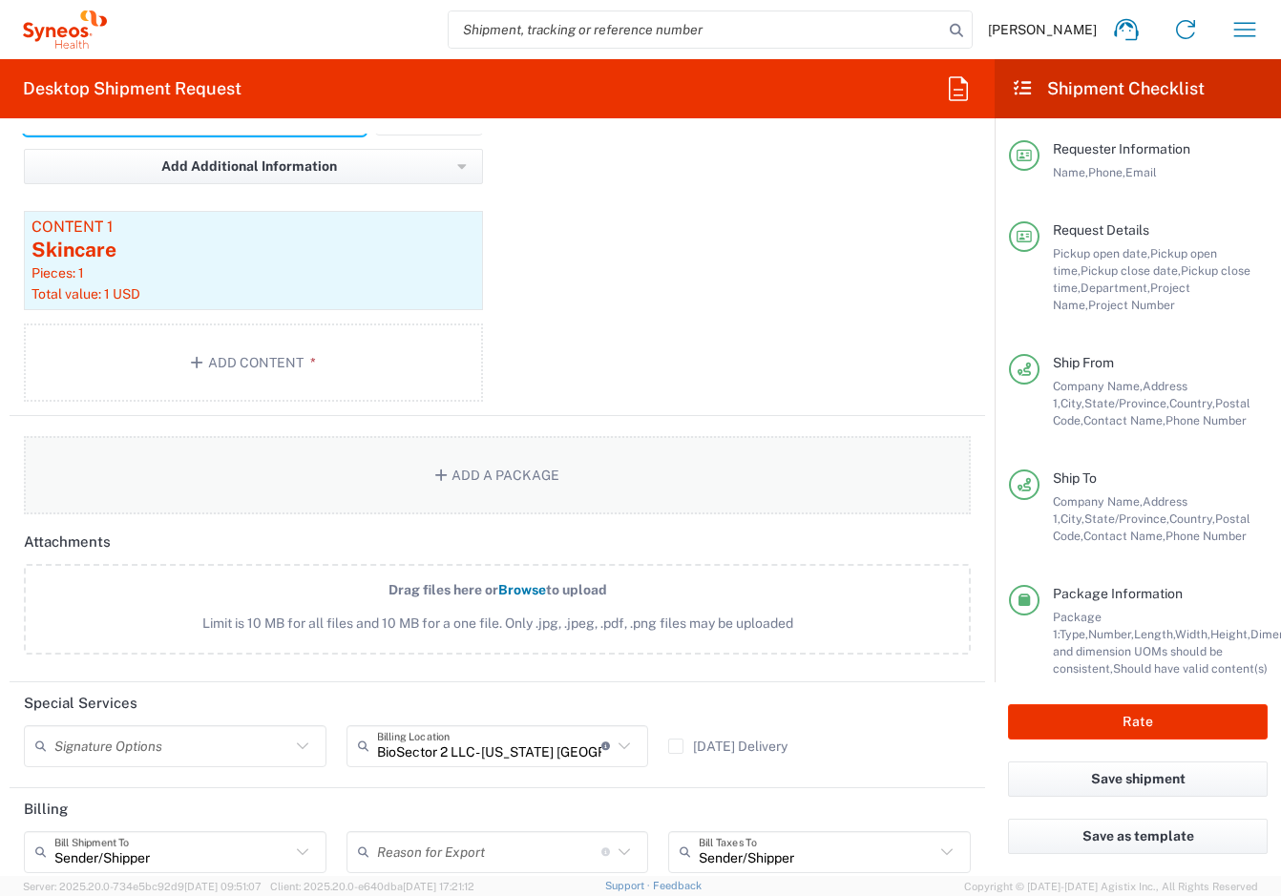
scroll to position [2140, 0]
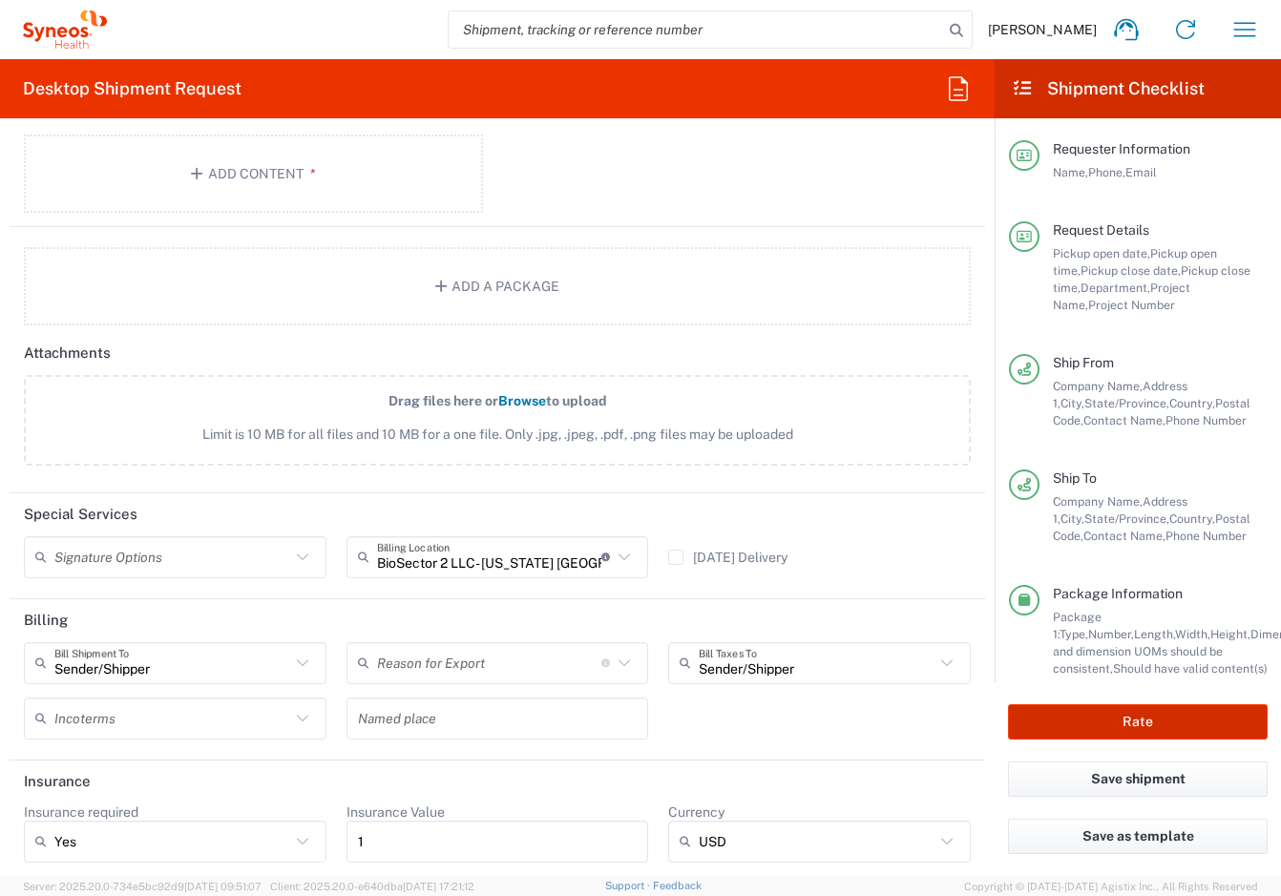
type input "8"
click at [1054, 725] on button "Rate" at bounding box center [1138, 721] width 260 height 35
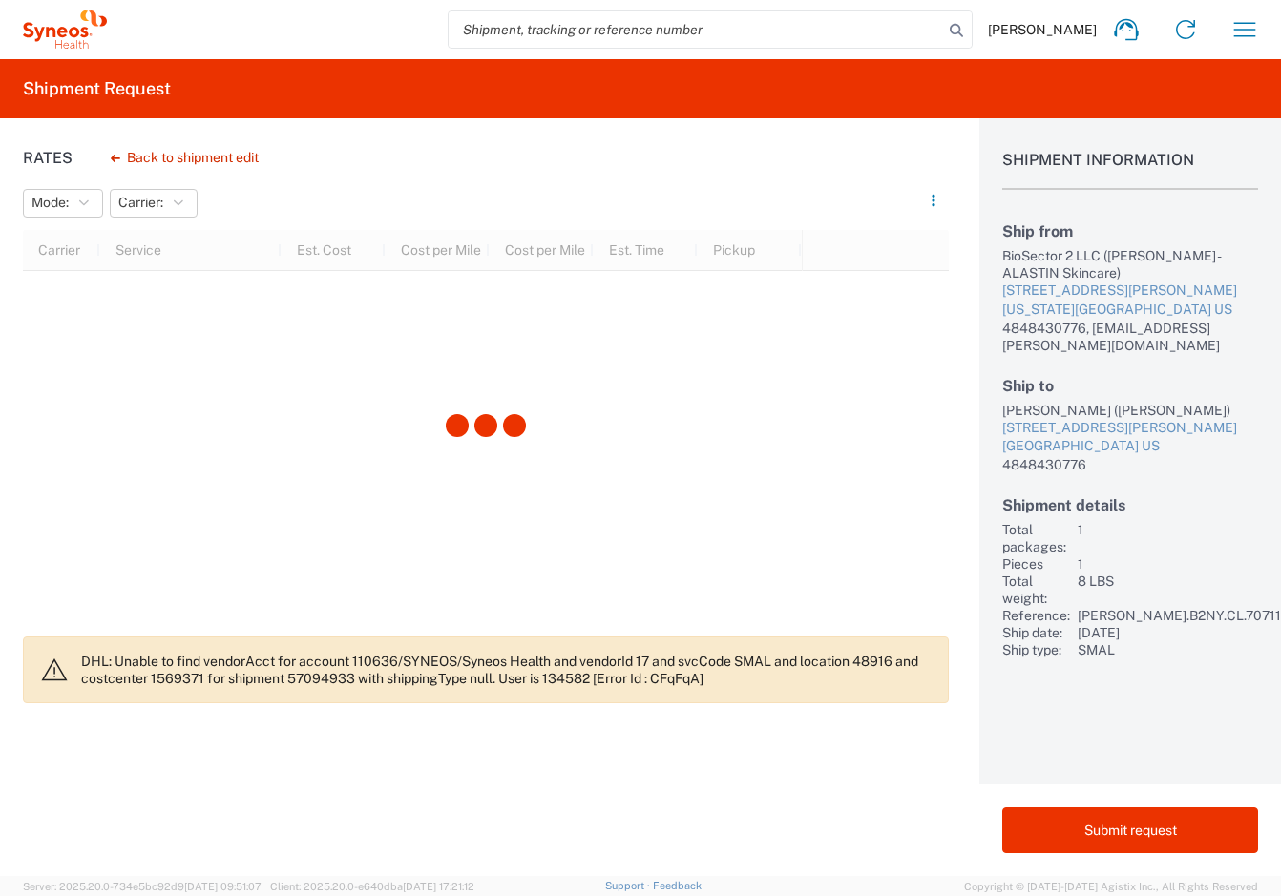
click at [407, 136] on div "Rates Back to shipment edit Mode: No Results Found Carrier: No Results Found Ca…" at bounding box center [474, 497] width 949 height 758
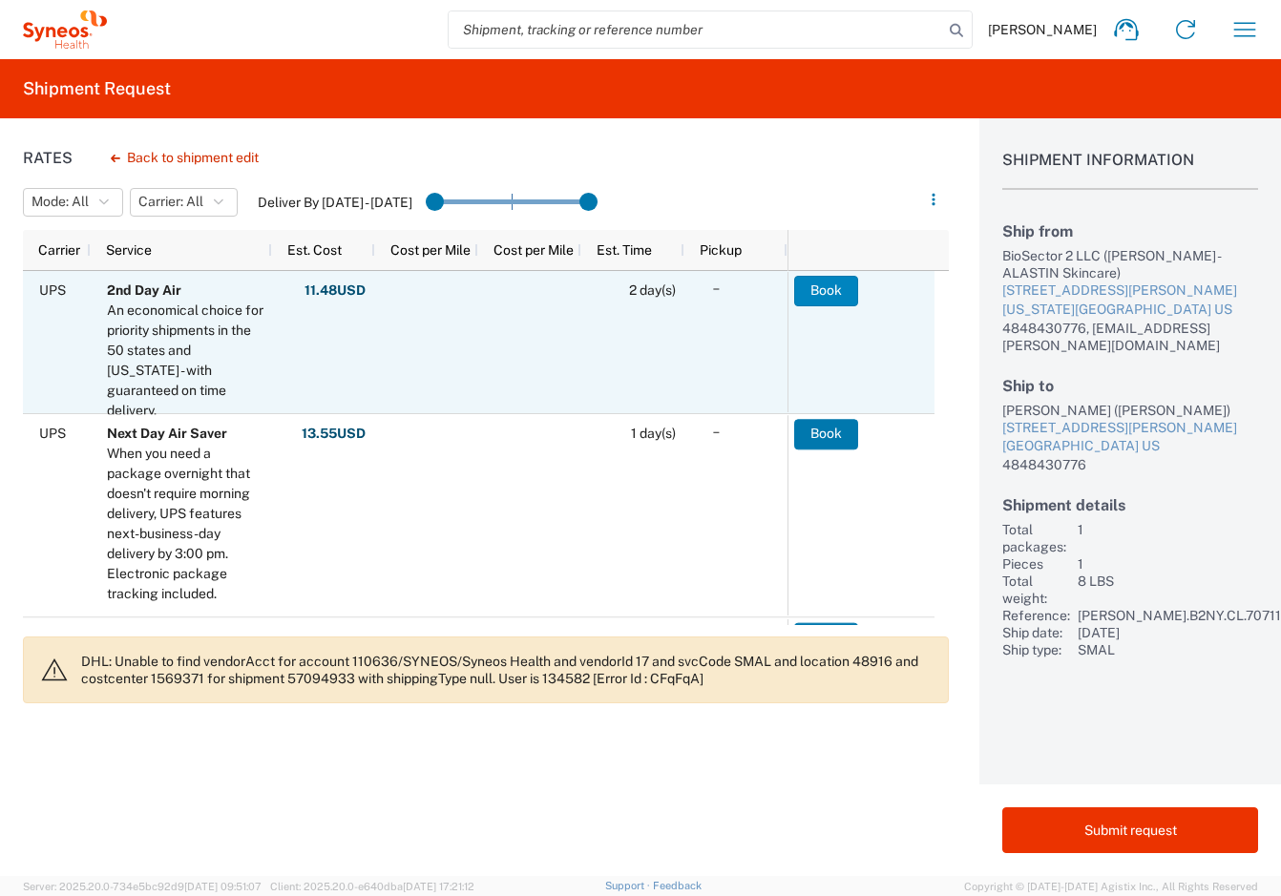
click at [824, 291] on button "Book" at bounding box center [826, 291] width 64 height 31
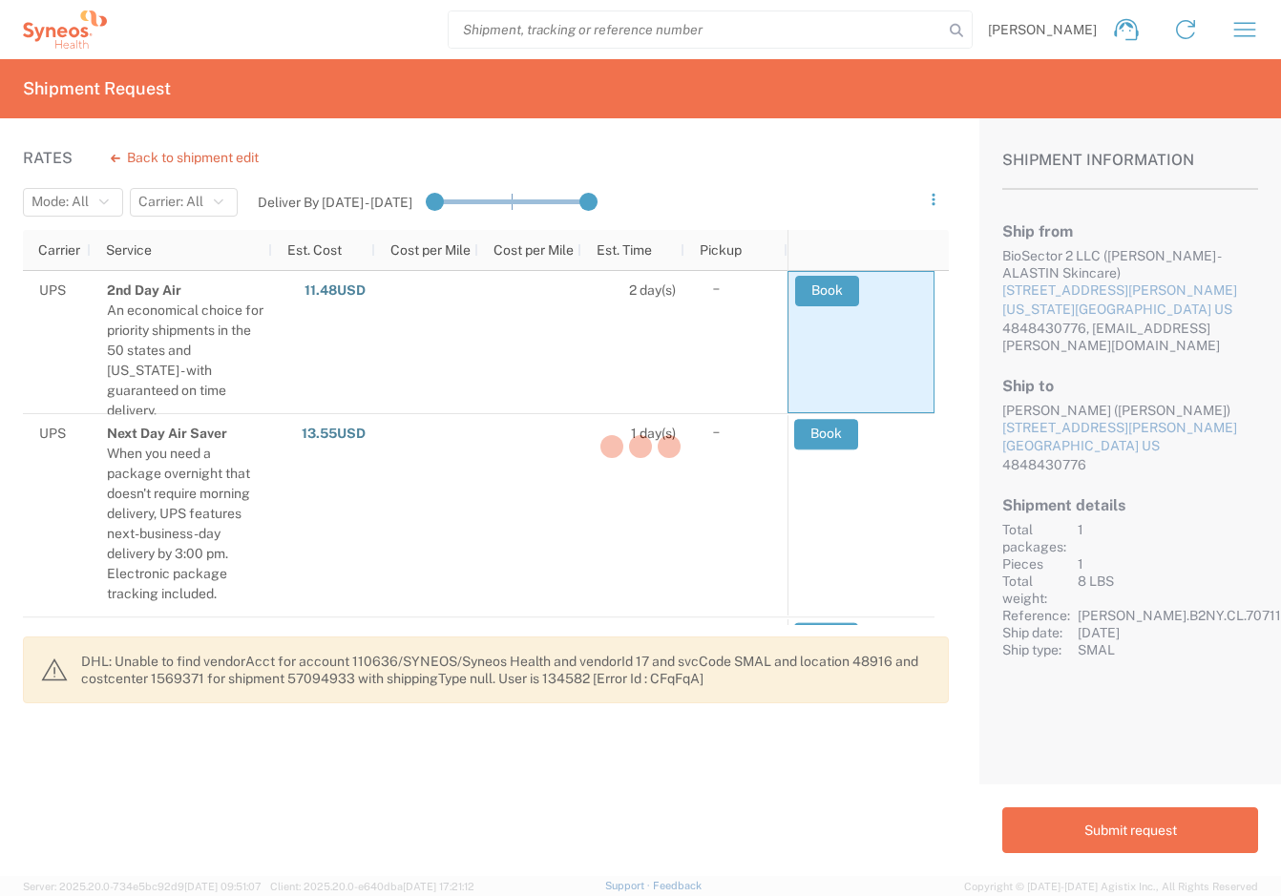
click at [512, 803] on div at bounding box center [640, 448] width 1281 height 896
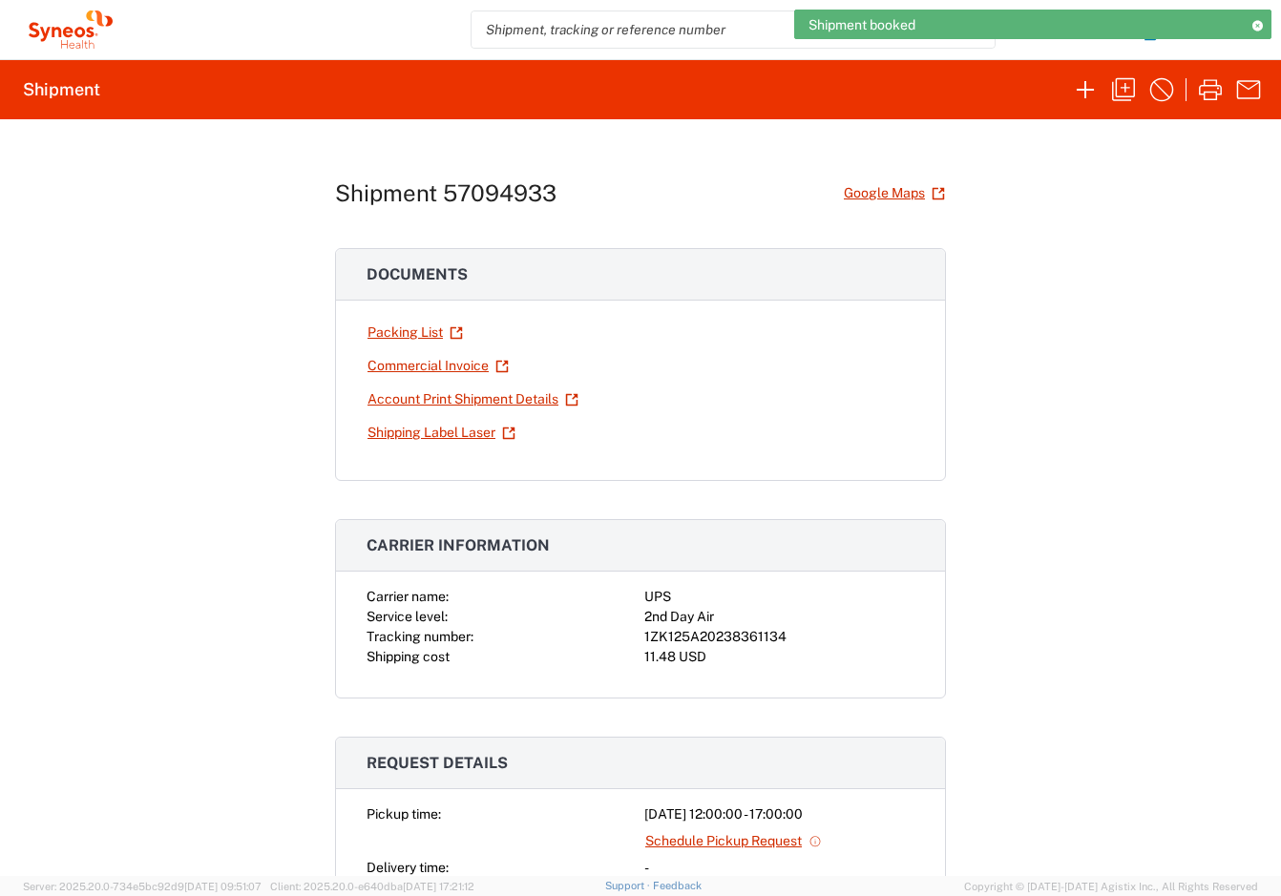
click at [276, 614] on div "Shipment 57094933 Google Maps Documents Packing List Commercial Invoice Account…" at bounding box center [640, 497] width 1281 height 757
click at [447, 430] on link "Shipping Label Laser" at bounding box center [442, 432] width 150 height 33
